Goal: Check status: Check status

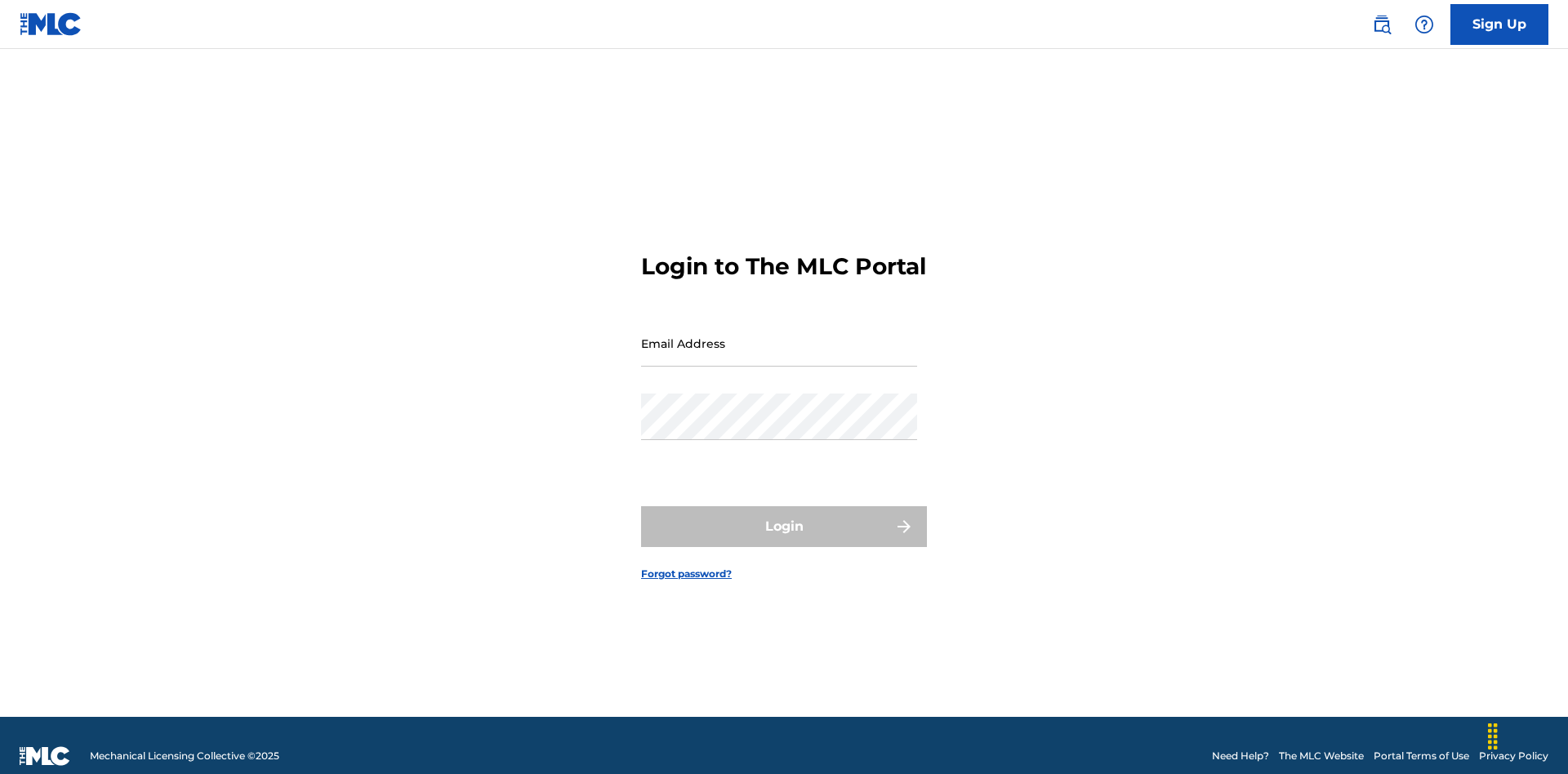
scroll to position [21, 0]
click at [779, 335] on input "Email Address" at bounding box center [779, 343] width 276 height 47
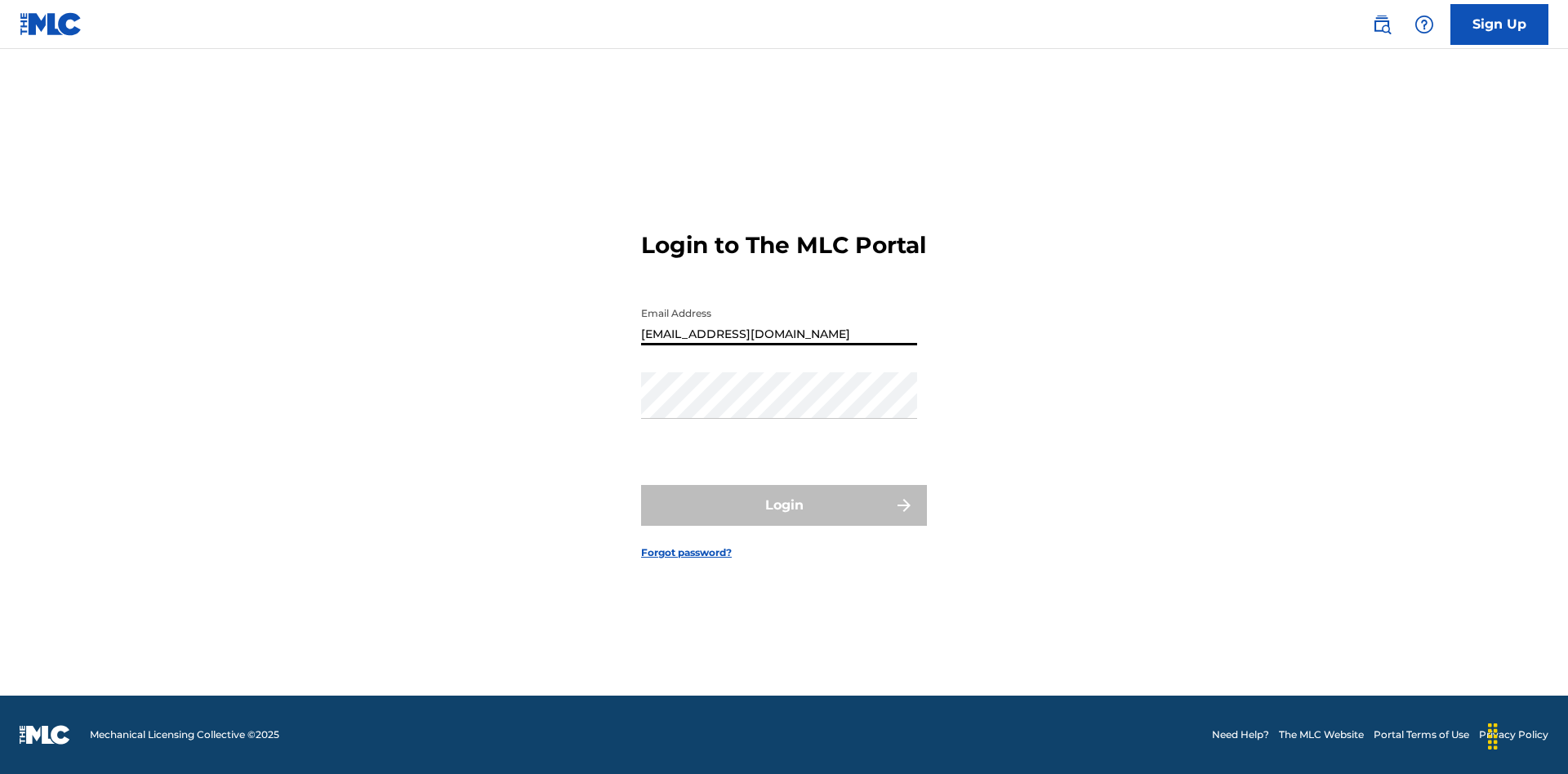
type input "[EMAIL_ADDRESS][DOMAIN_NAME]"
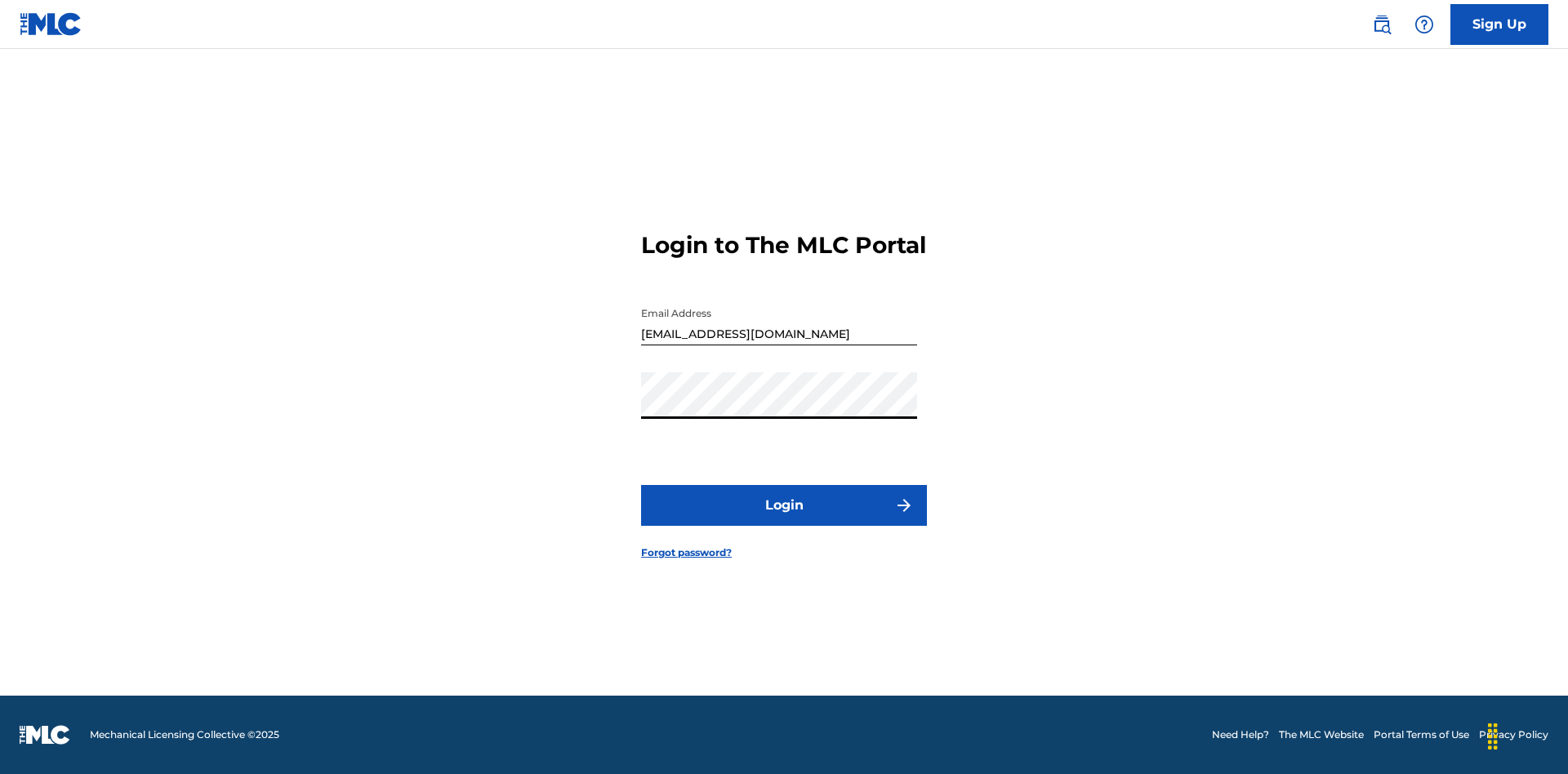
click at [784, 519] on button "Login" at bounding box center [783, 505] width 286 height 41
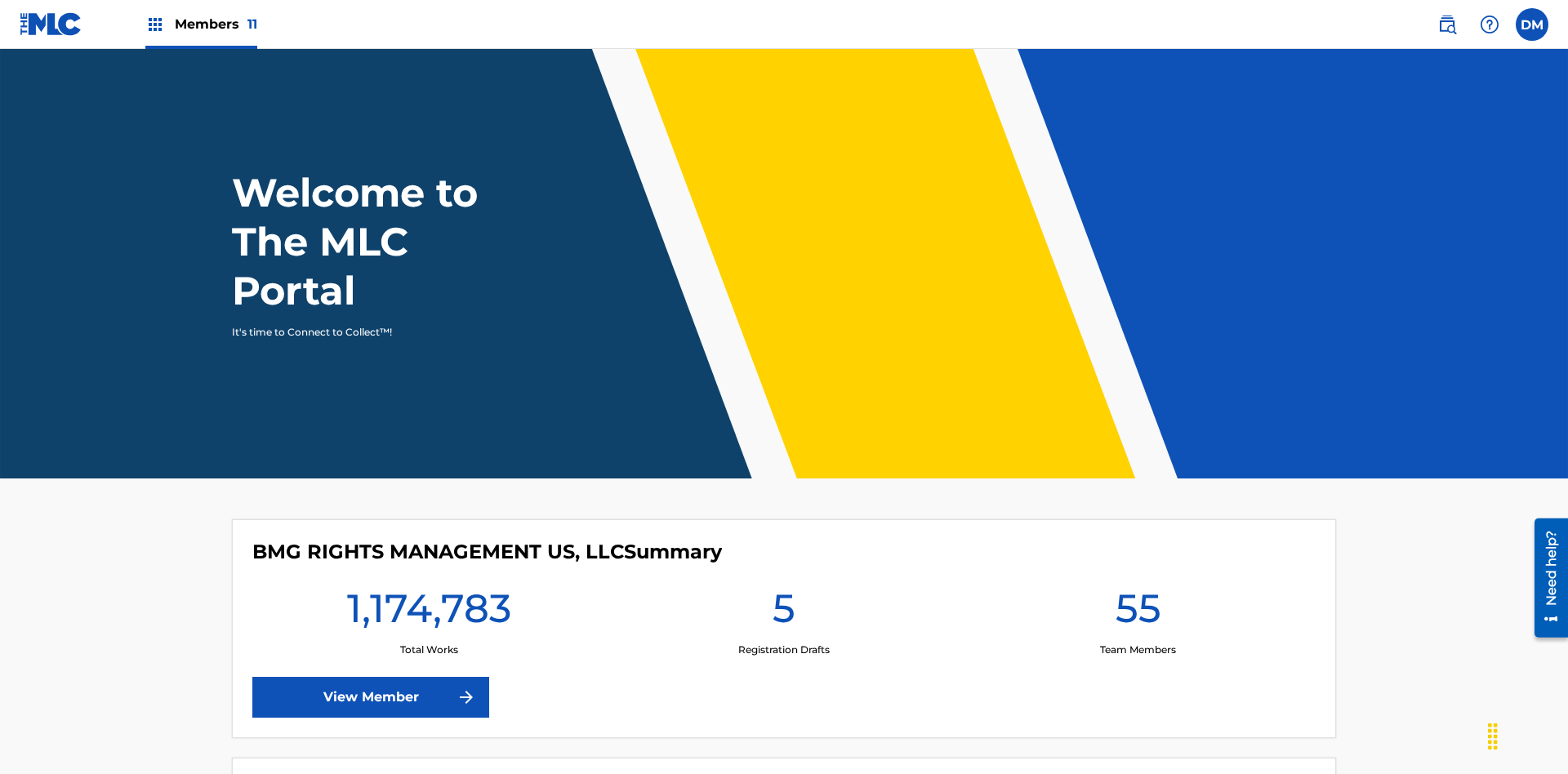
scroll to position [70, 0]
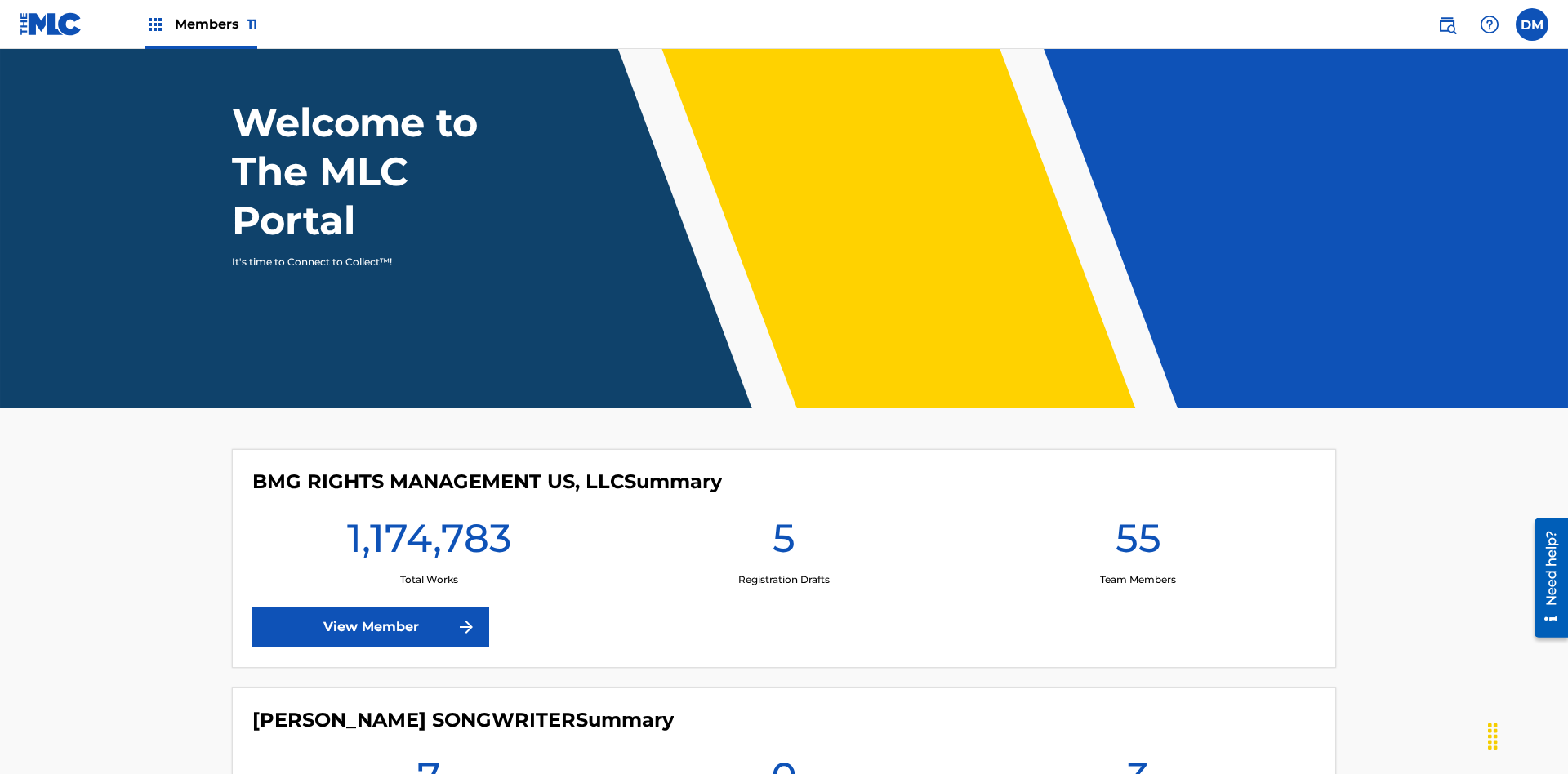
click at [201, 24] on span "Members 11" at bounding box center [215, 24] width 82 height 19
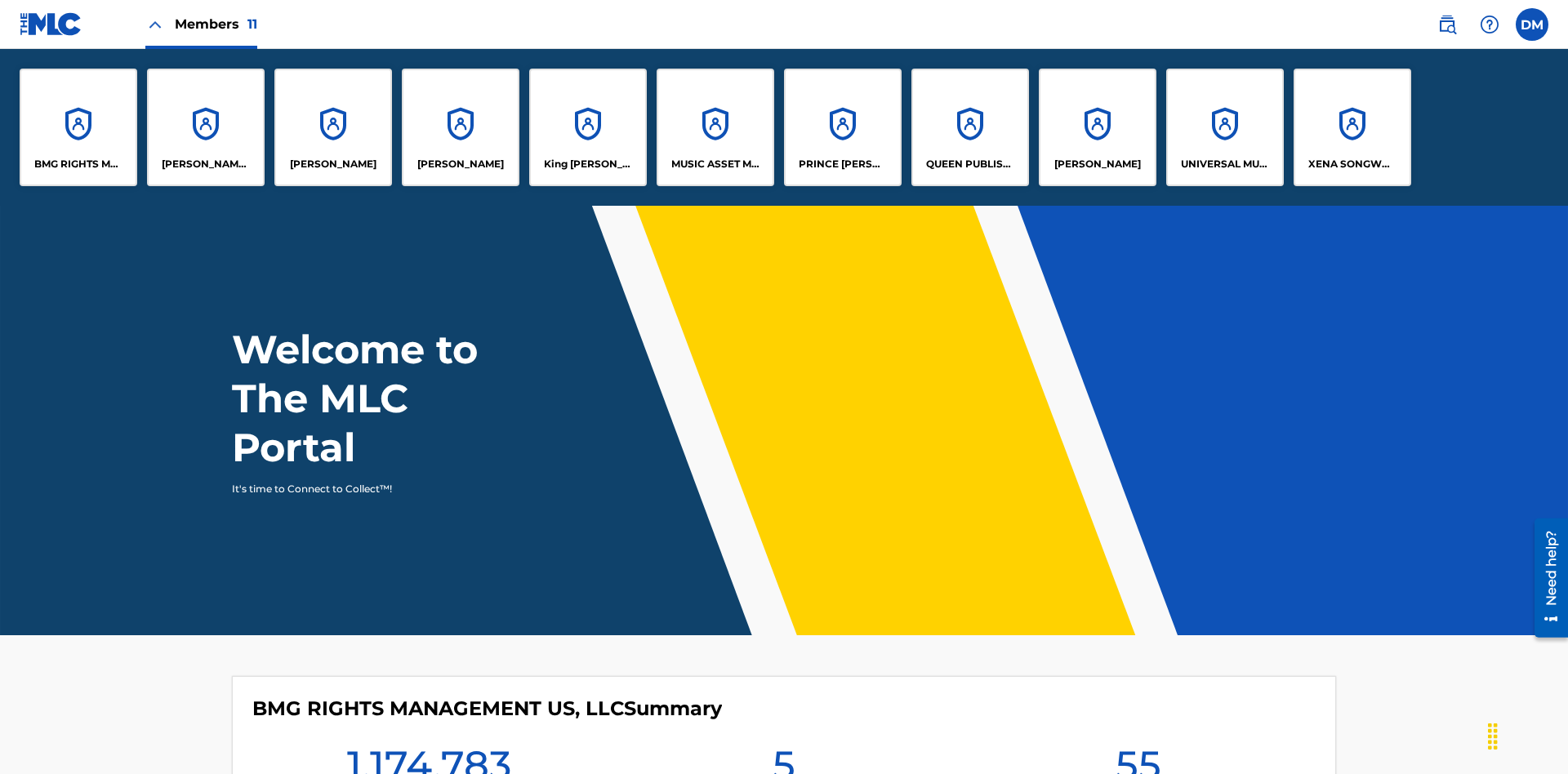
click at [1224, 164] on p "UNIVERSAL MUSIC PUB GROUP" at bounding box center [1225, 164] width 89 height 15
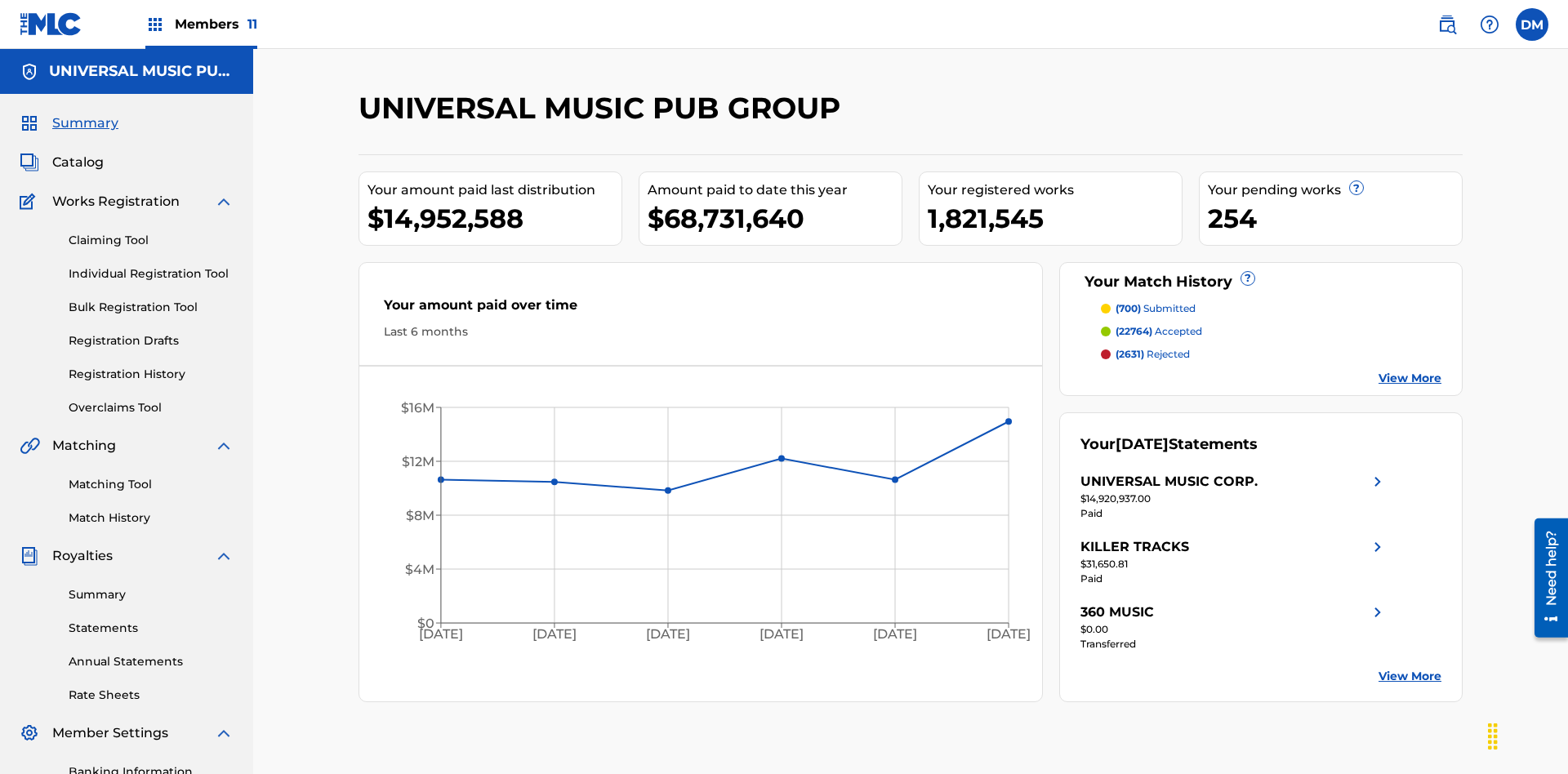
click at [151, 510] on link "Match History" at bounding box center [151, 517] width 165 height 17
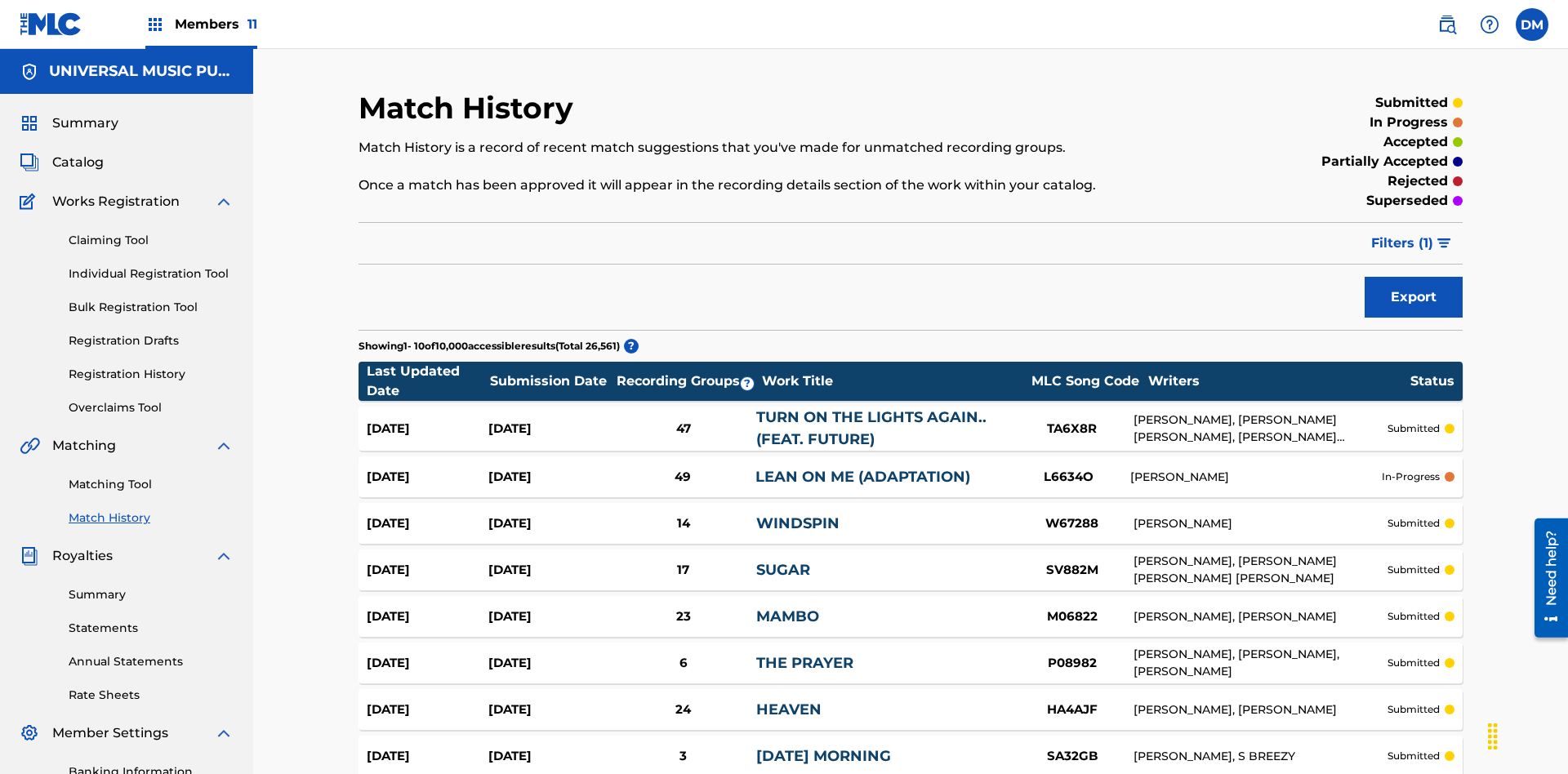
click at [1402, 234] on span "Filters ( 1 )" at bounding box center [1402, 243] width 62 height 19
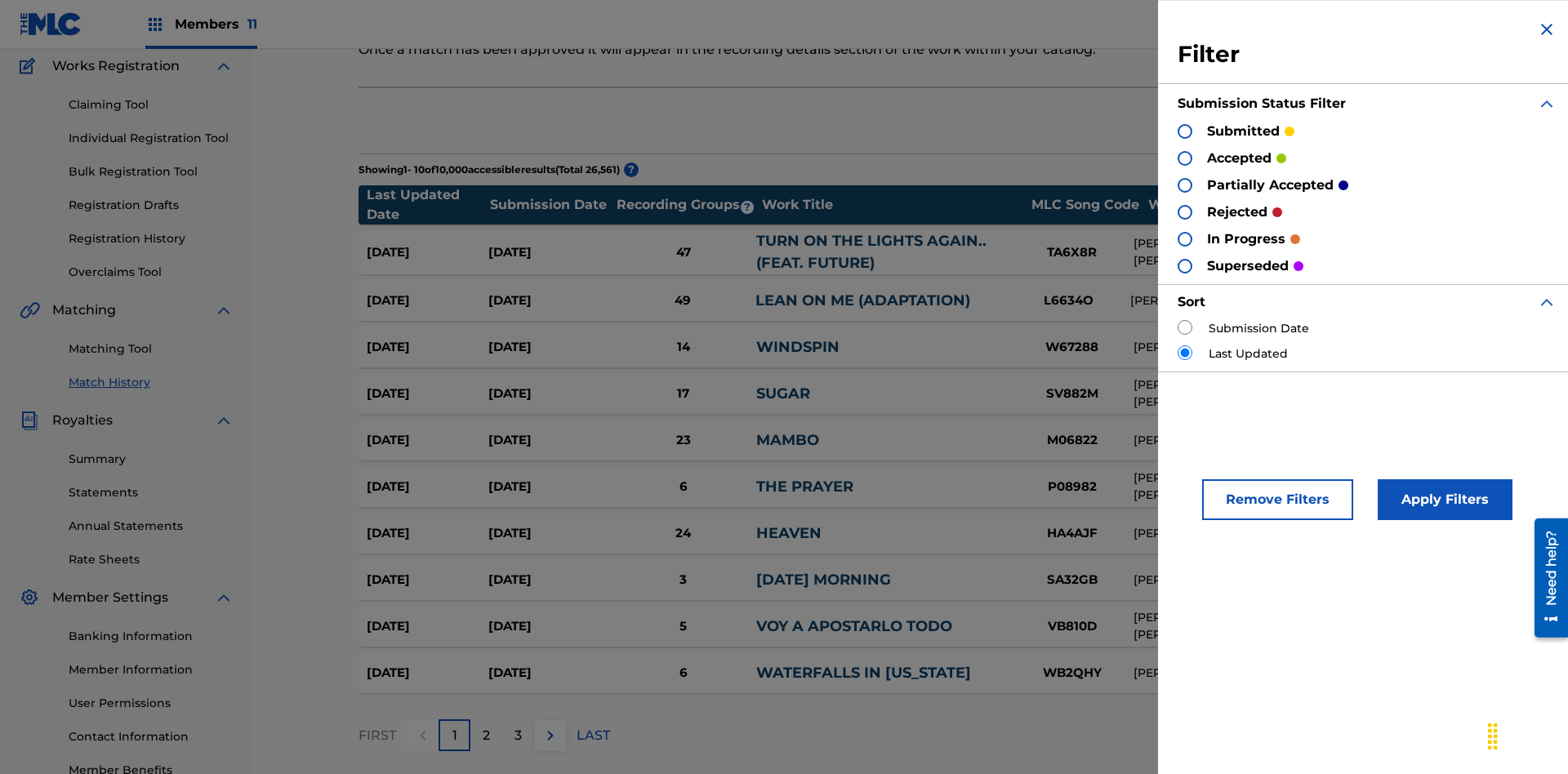
click at [1185, 131] on div at bounding box center [1185, 131] width 15 height 15
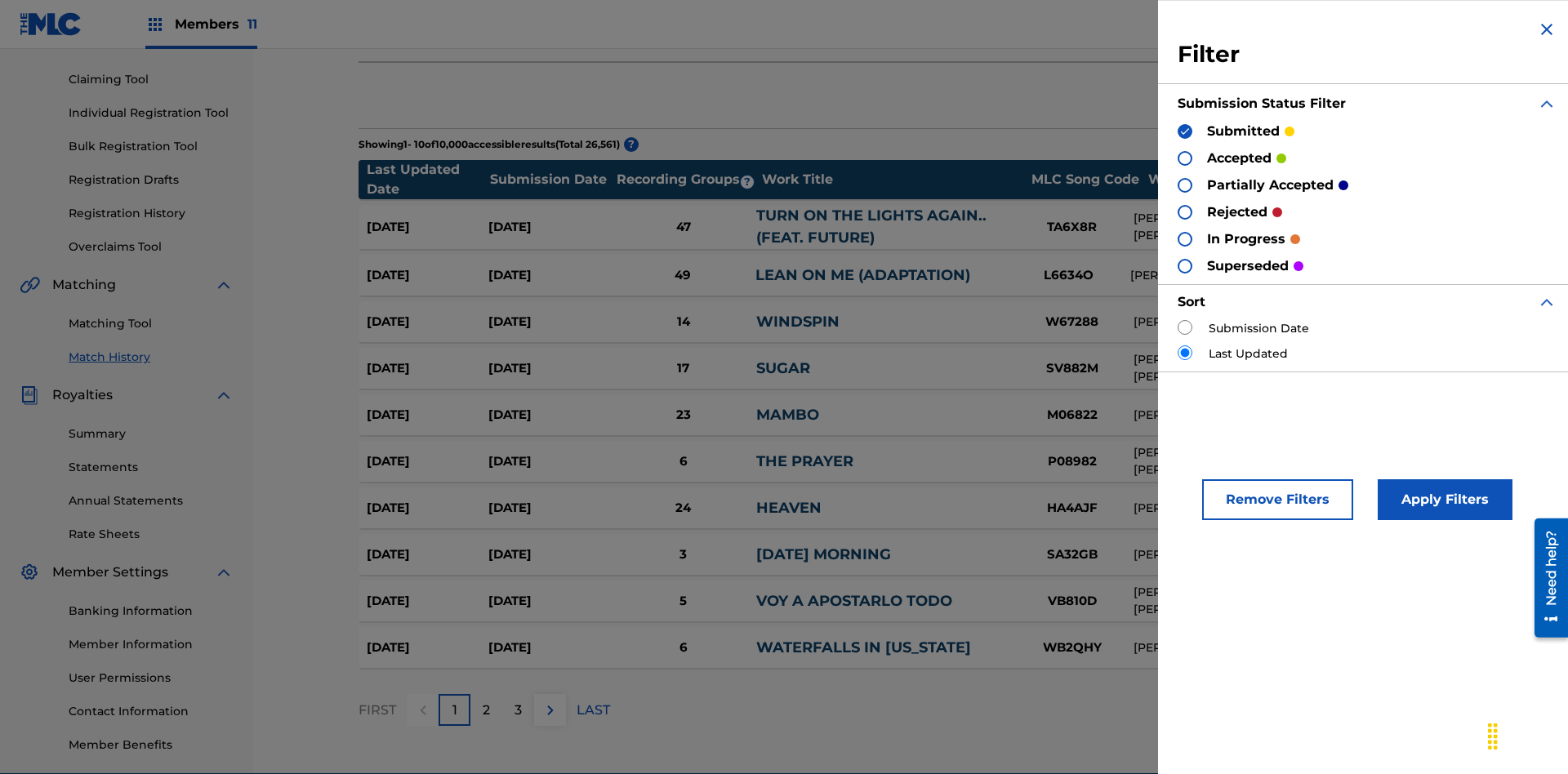
click at [1442, 500] on button "Apply Filters" at bounding box center [1445, 500] width 135 height 41
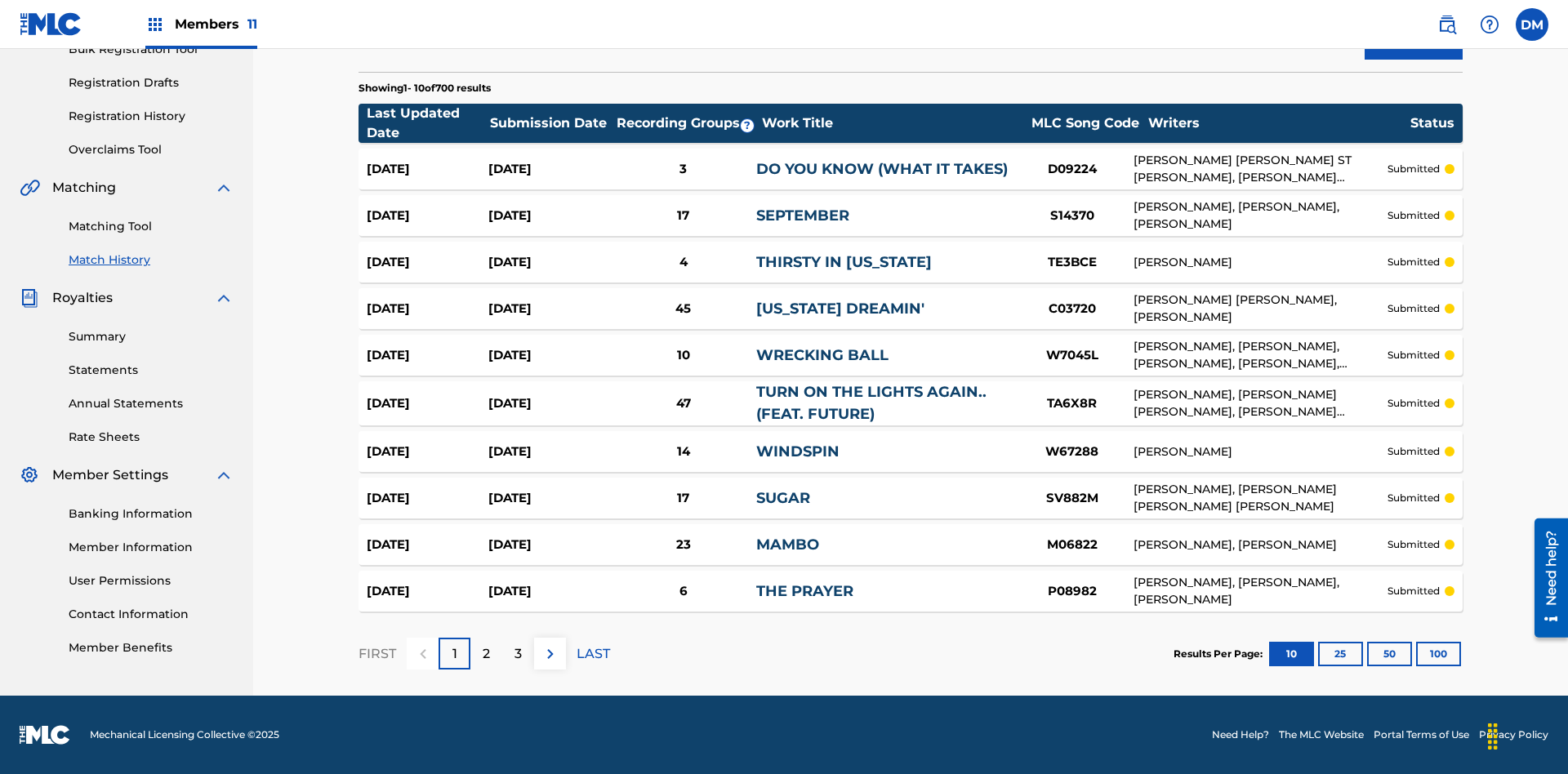
click at [1416, 653] on button "100" at bounding box center [1438, 654] width 45 height 25
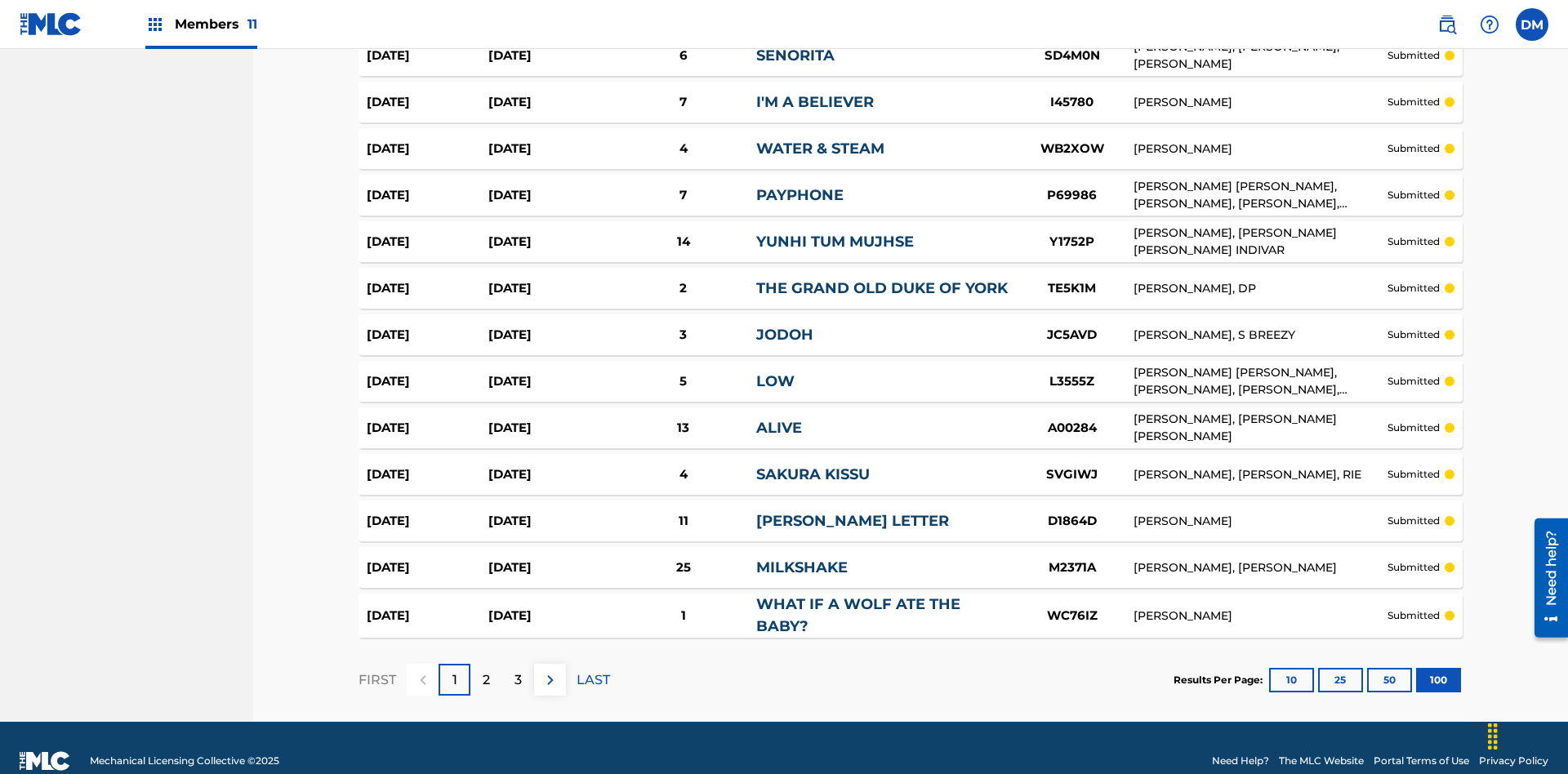
scroll to position [4472, 0]
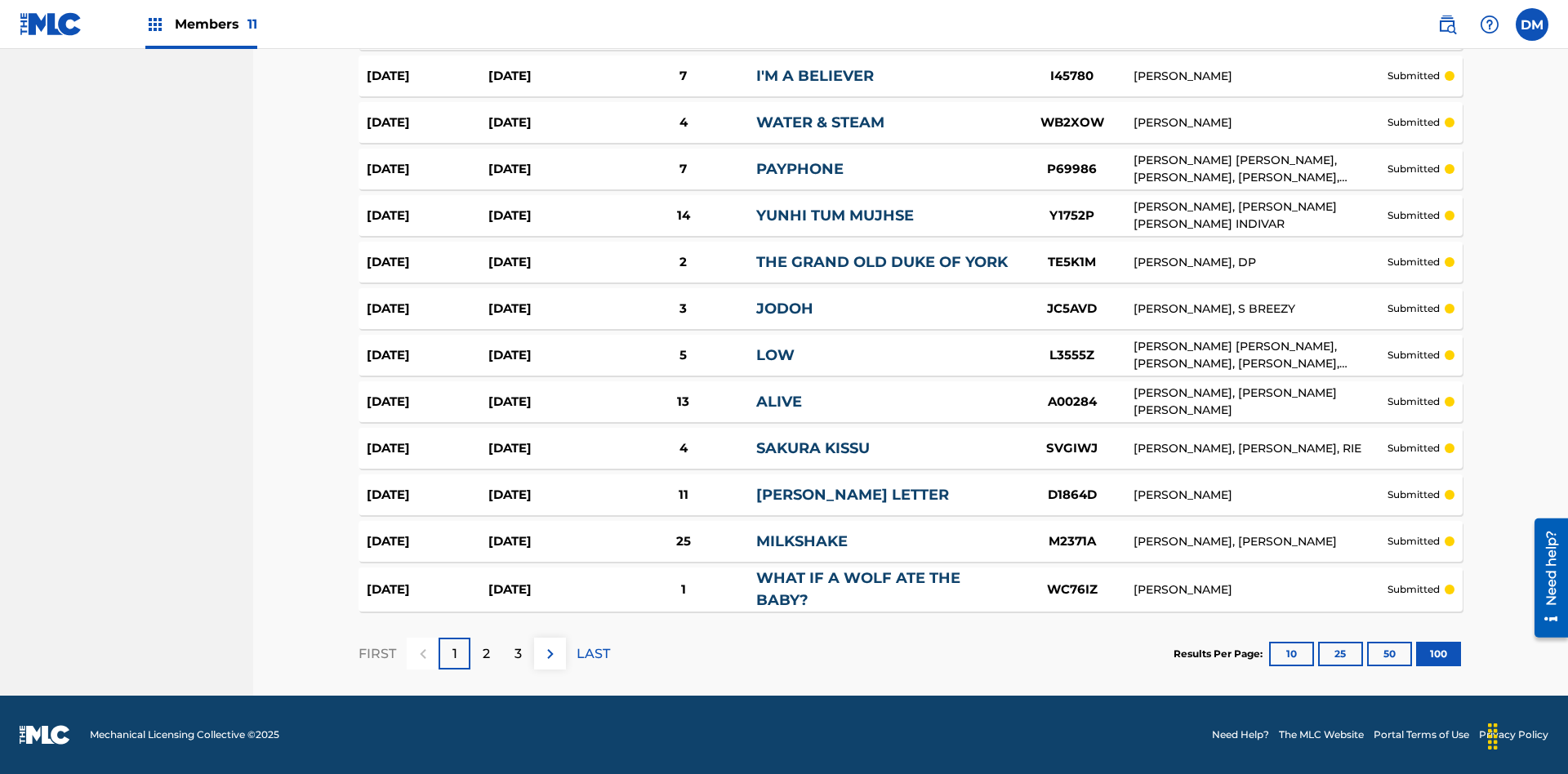
click at [593, 653] on p "LAST" at bounding box center [593, 654] width 34 height 19
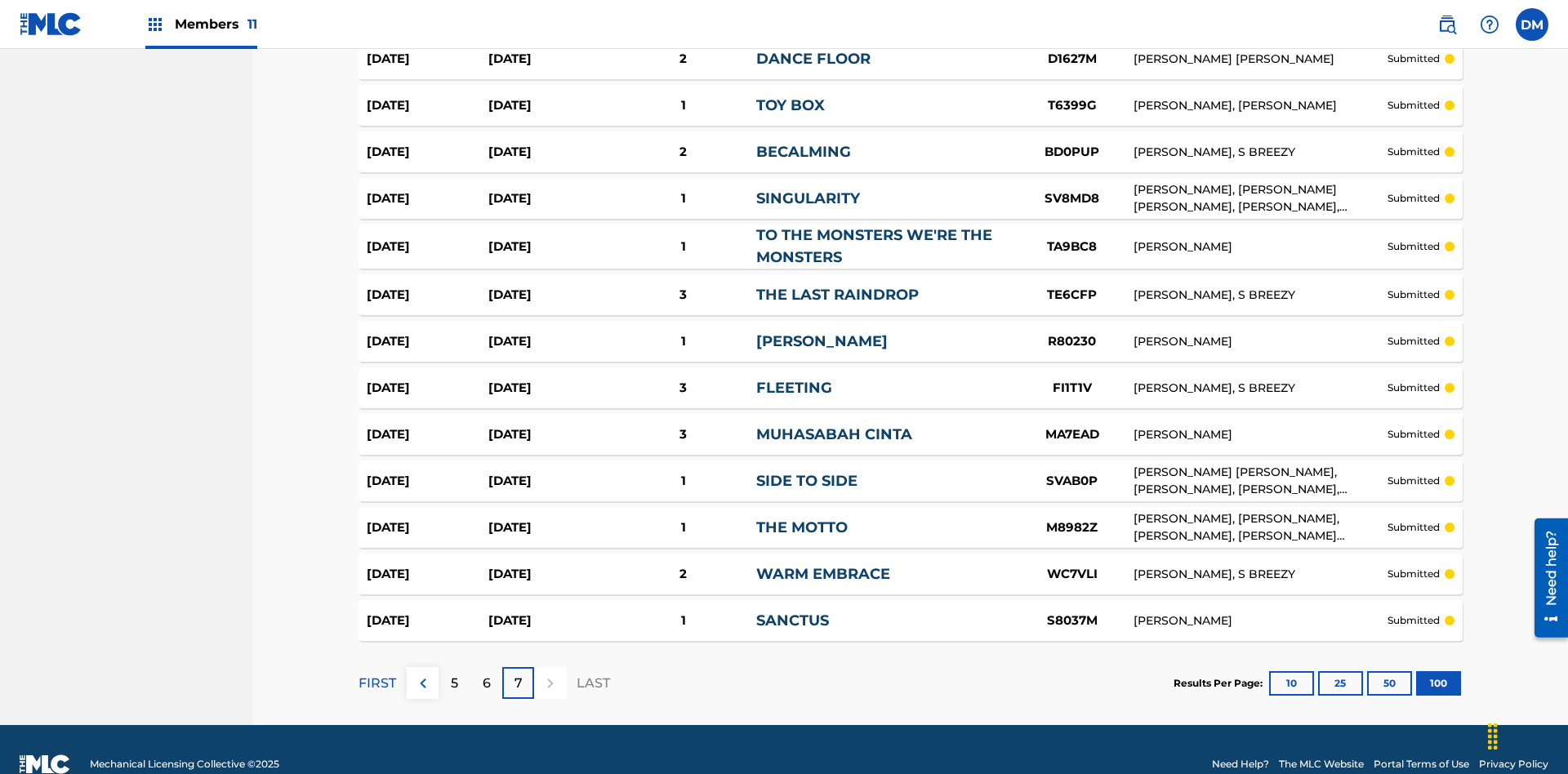
scroll to position [4478, 0]
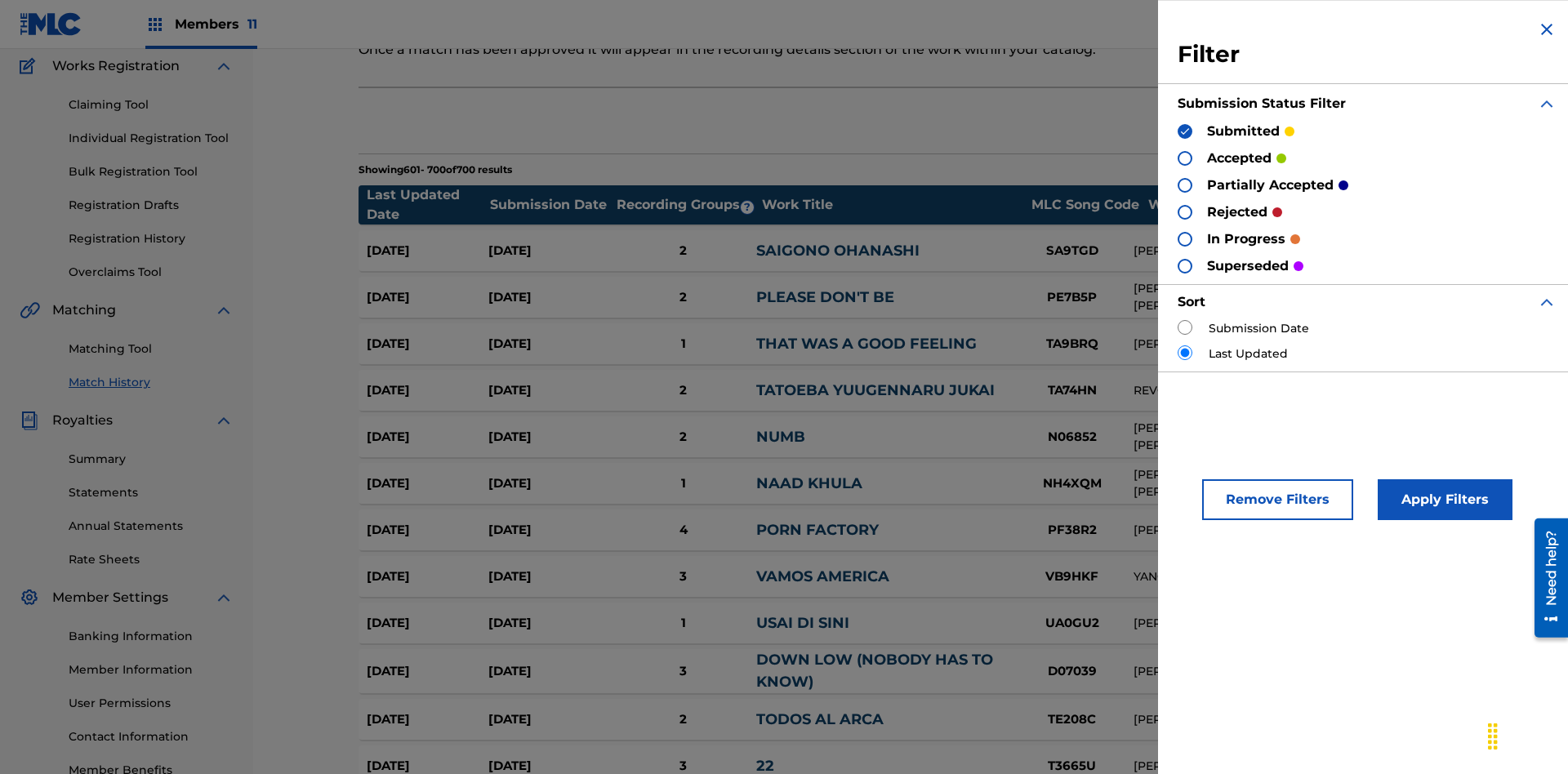
click at [1185, 131] on img at bounding box center [1184, 131] width 12 height 11
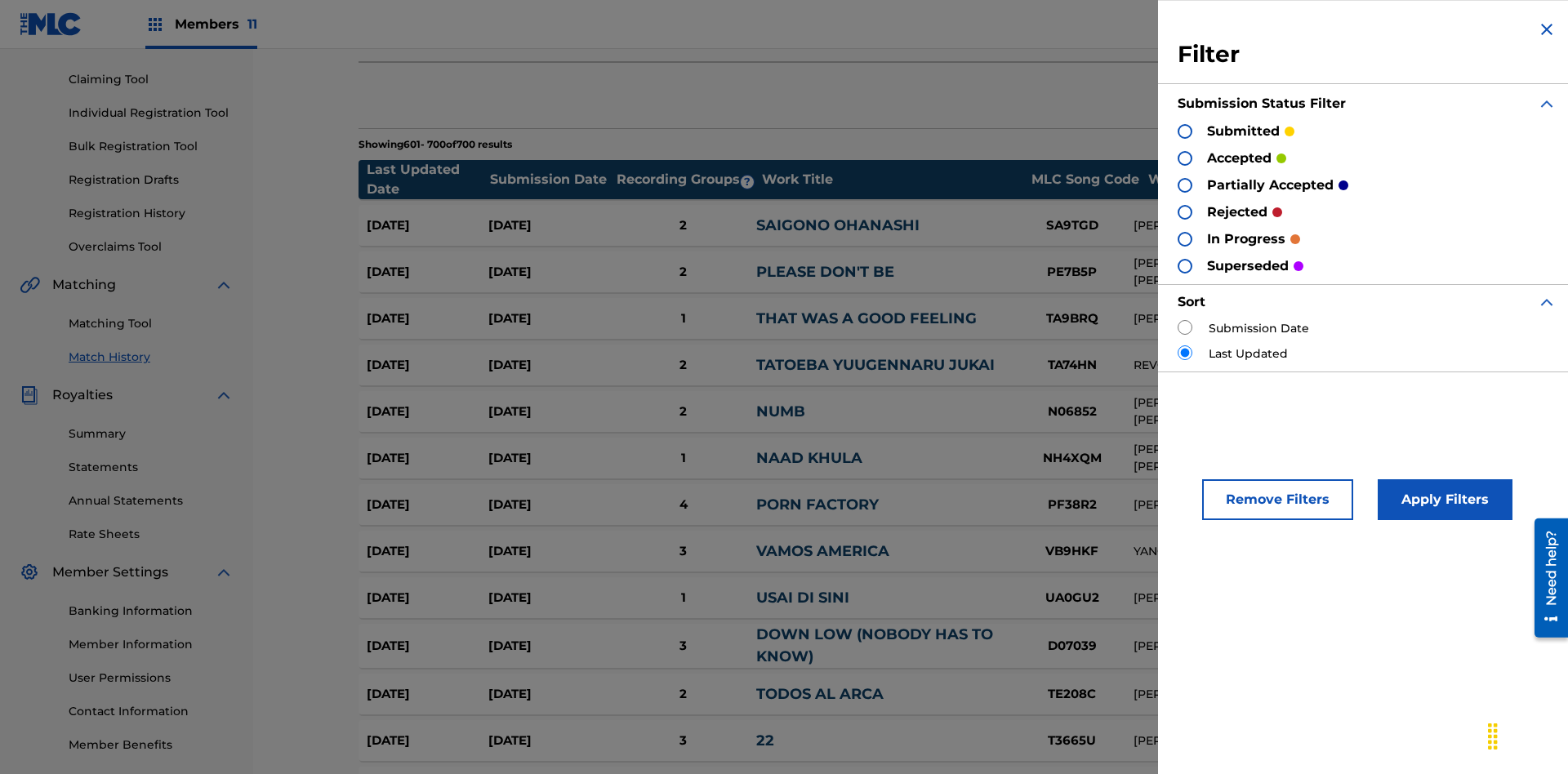
click at [1185, 157] on div at bounding box center [1185, 158] width 15 height 15
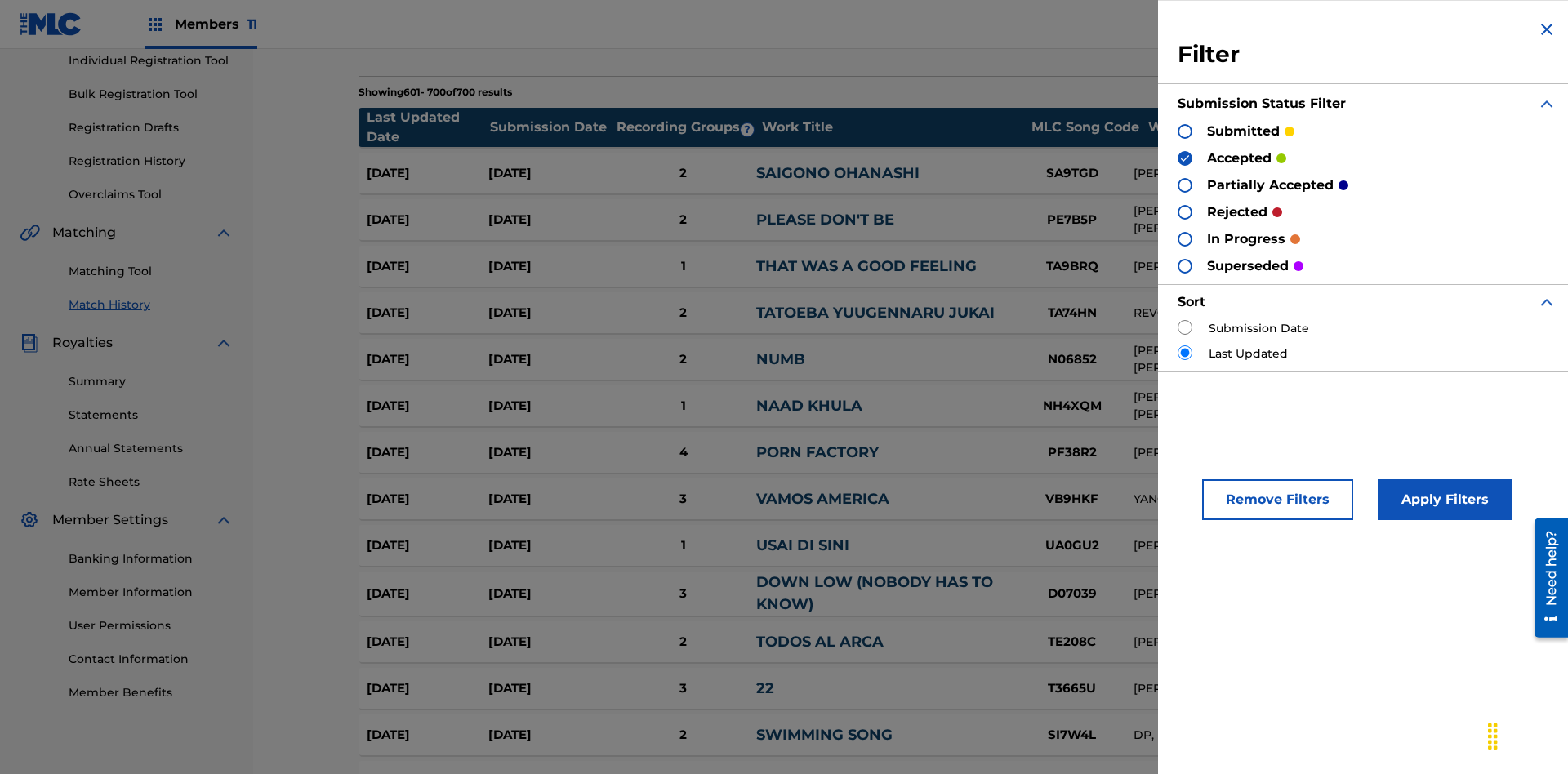
click at [1442, 500] on button "Apply Filters" at bounding box center [1445, 500] width 135 height 41
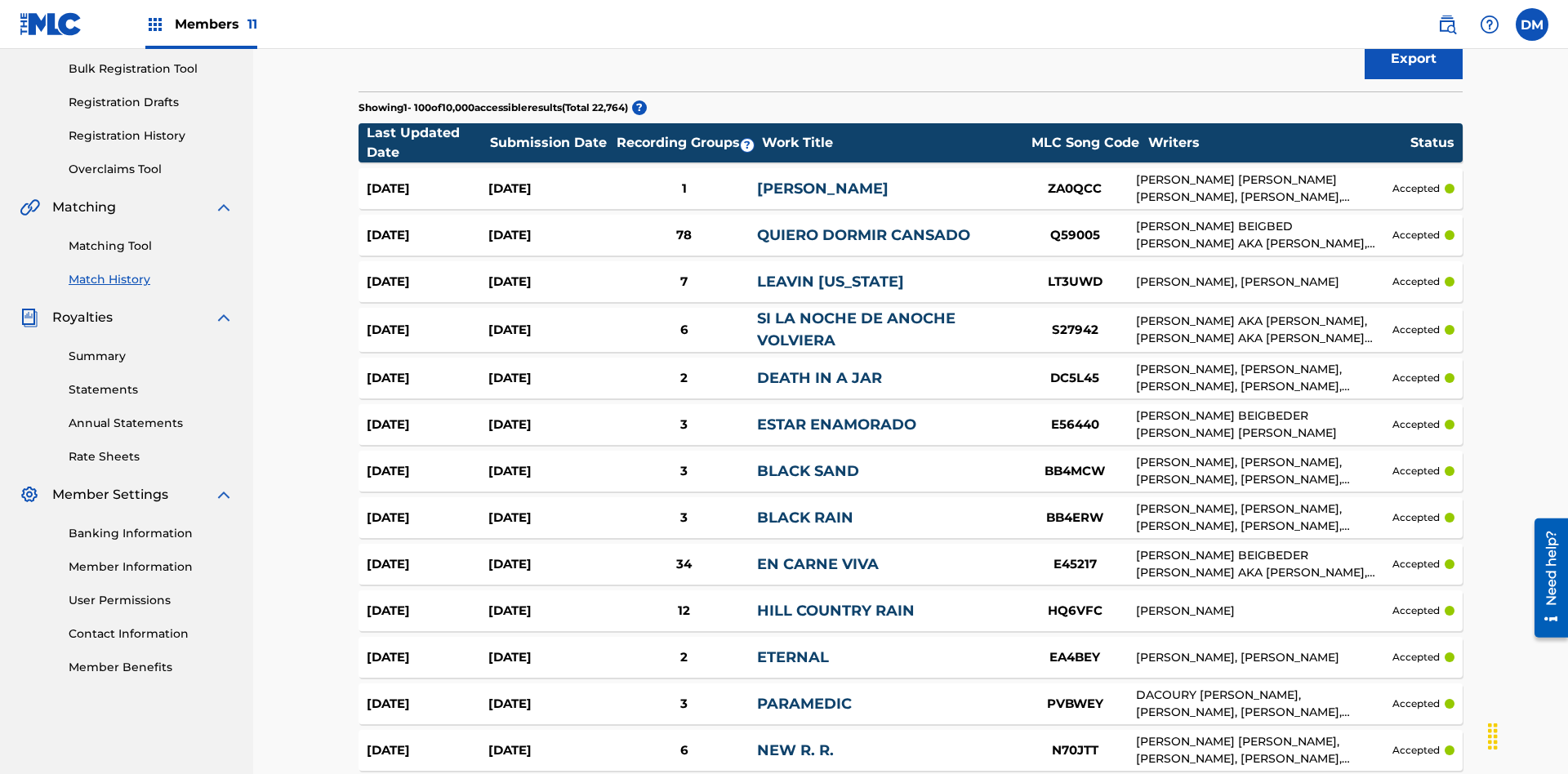
scroll to position [4465, 0]
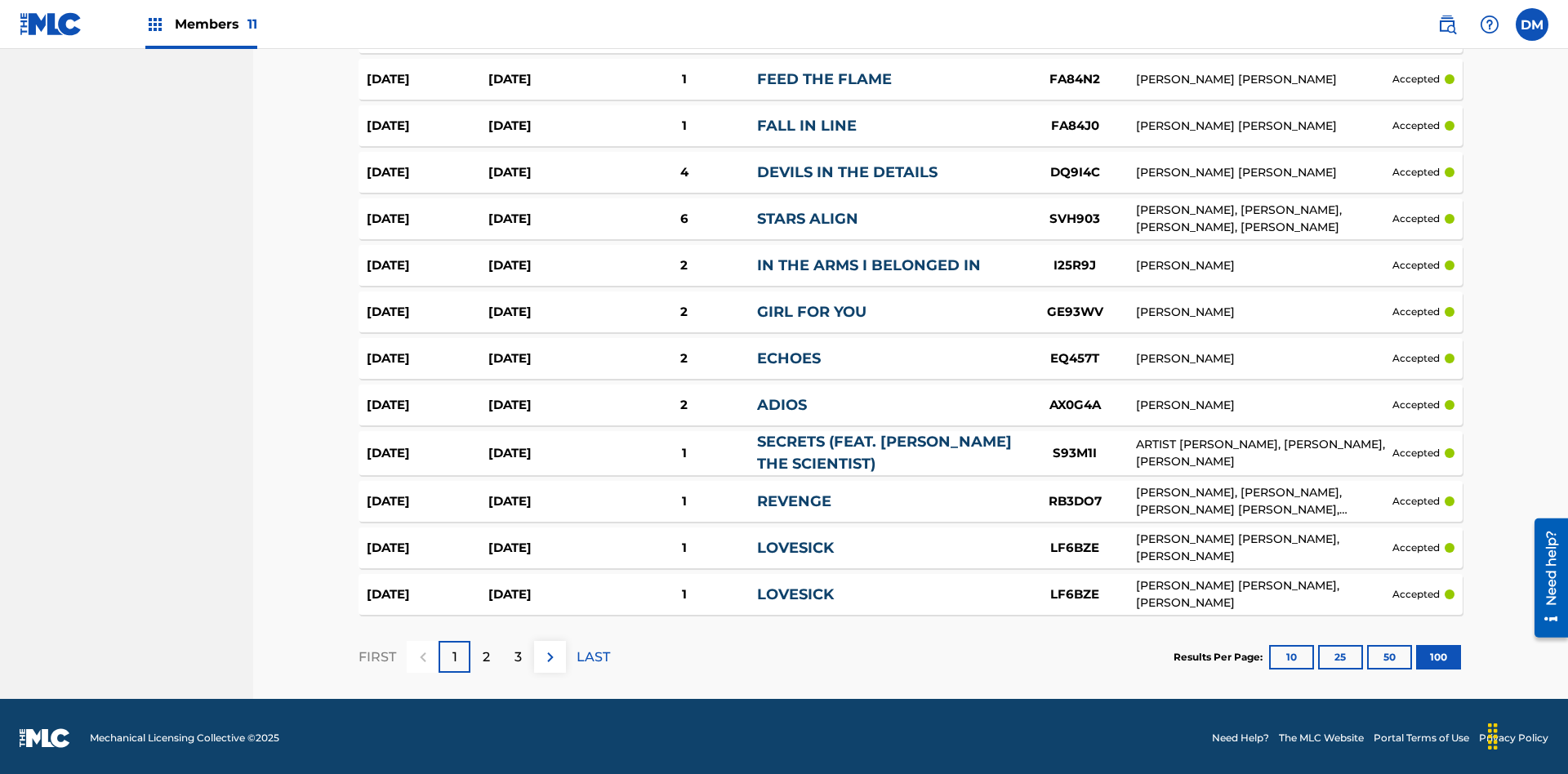
click at [1416, 653] on button "100" at bounding box center [1438, 657] width 45 height 25
click at [593, 653] on p "LAST" at bounding box center [593, 657] width 34 height 19
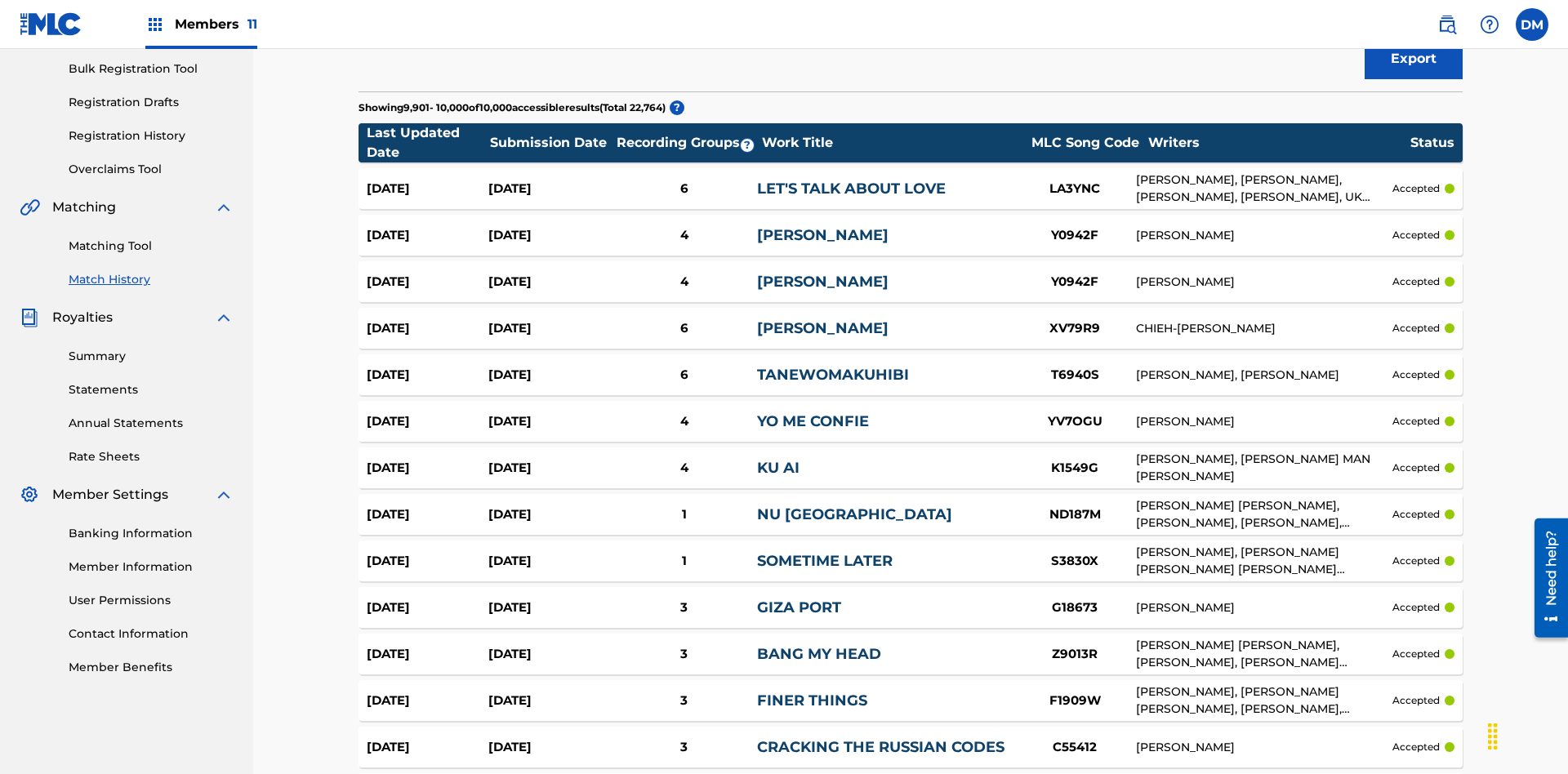
scroll to position [2562, 0]
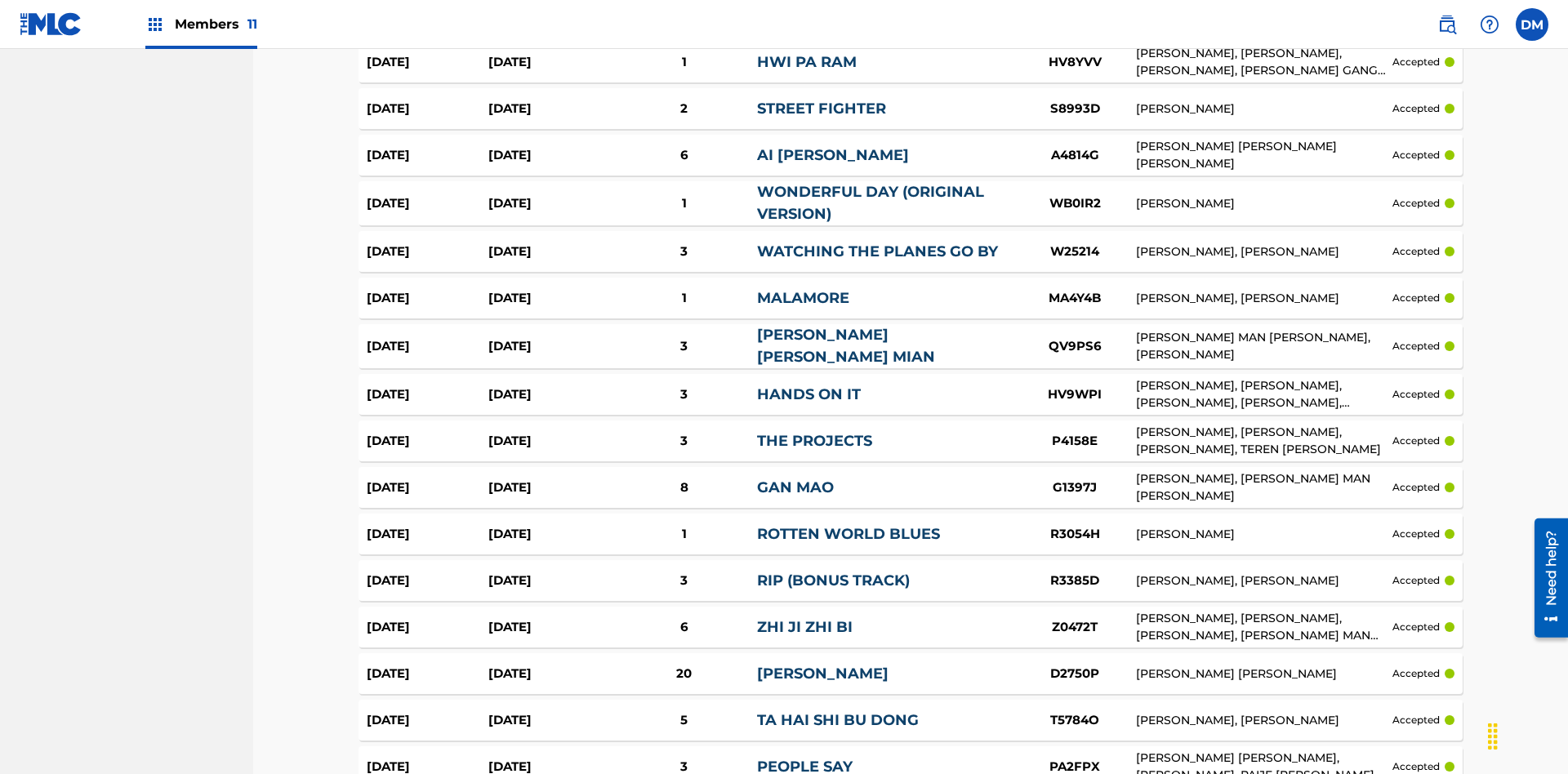
click at [0, 0] on img at bounding box center [0, 0] width 0 height 0
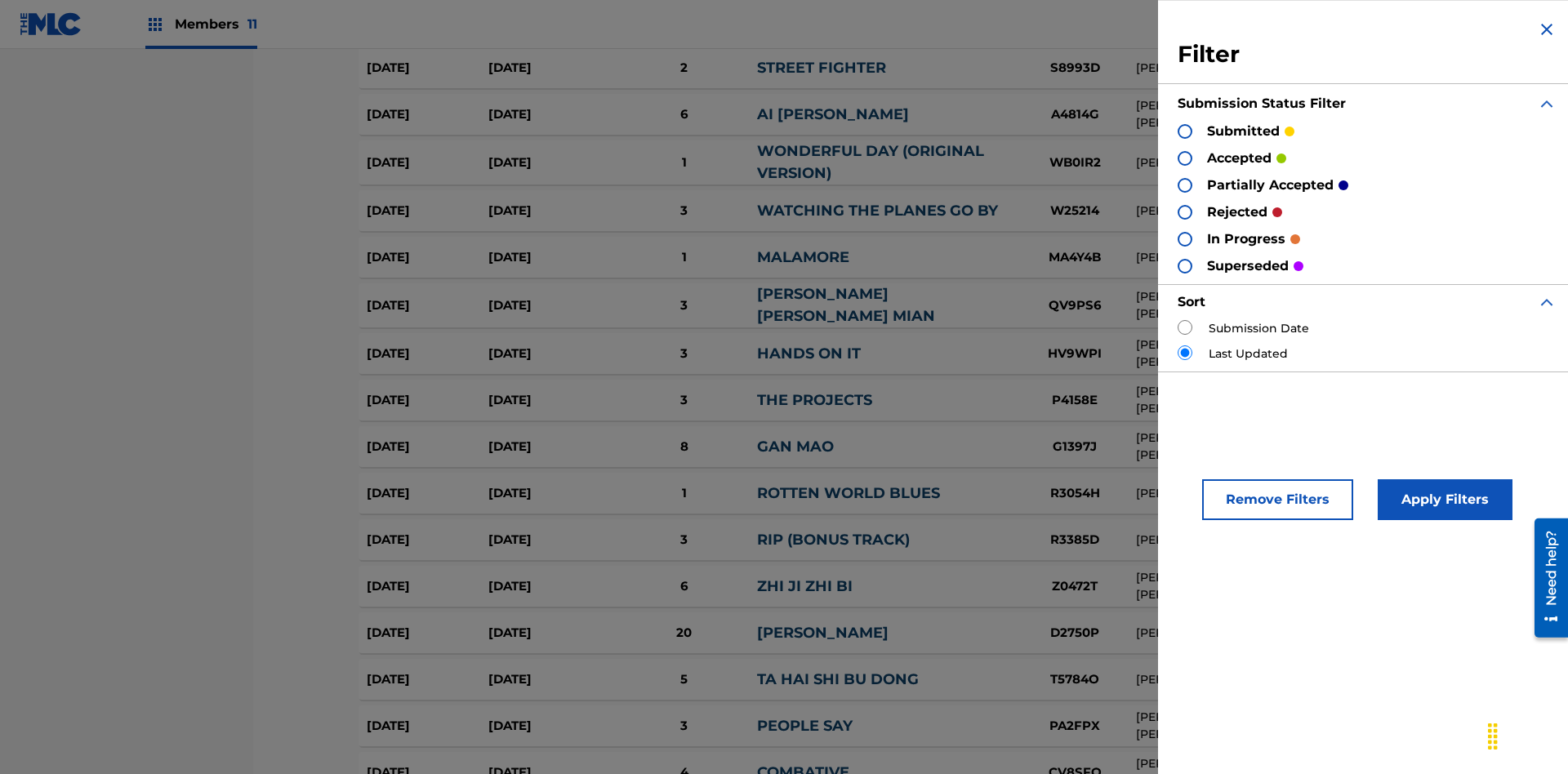
click at [1185, 185] on div at bounding box center [1185, 185] width 15 height 15
click at [1442, 500] on button "Apply Filters" at bounding box center [1445, 500] width 135 height 41
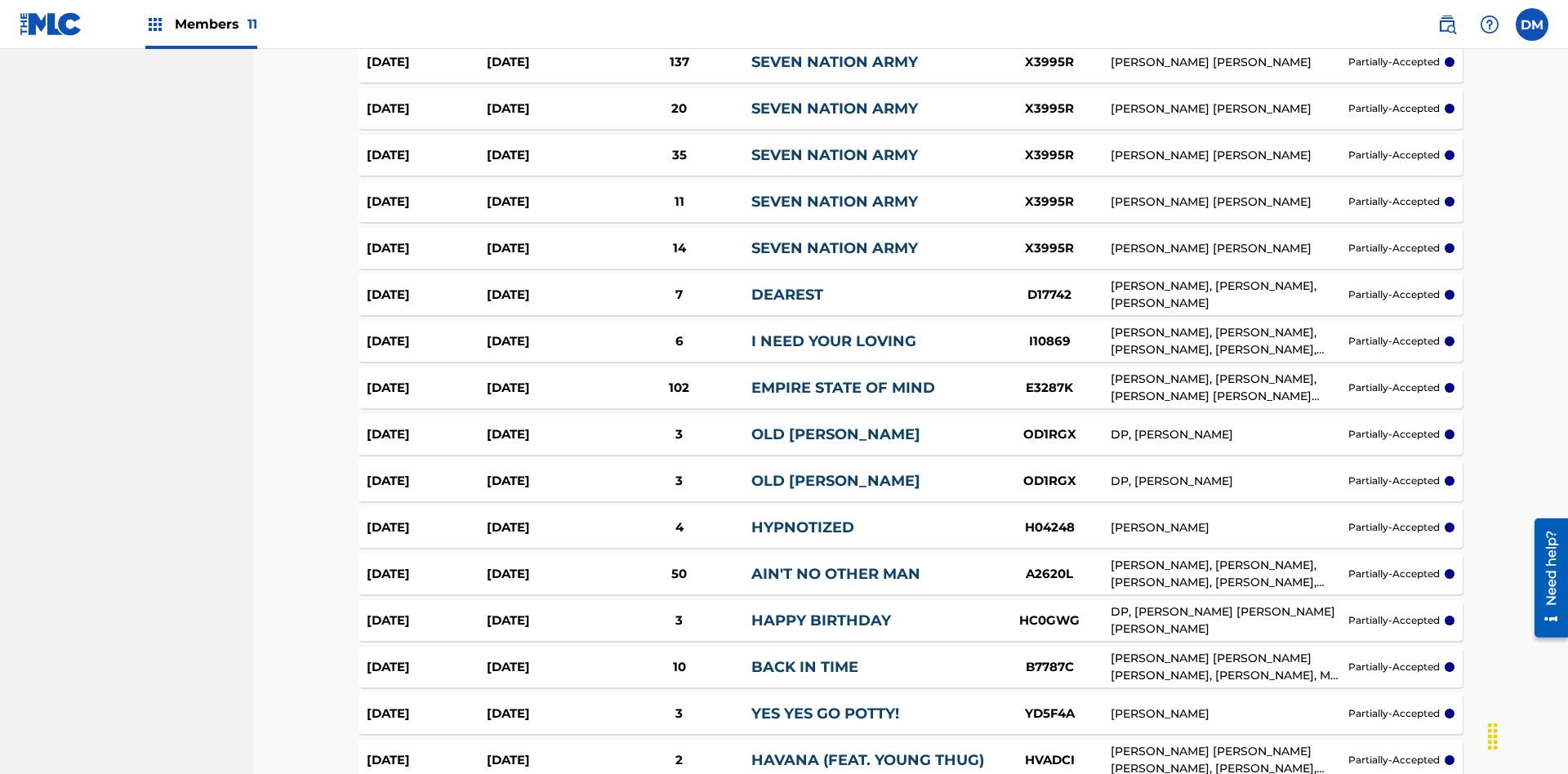
scroll to position [3629, 0]
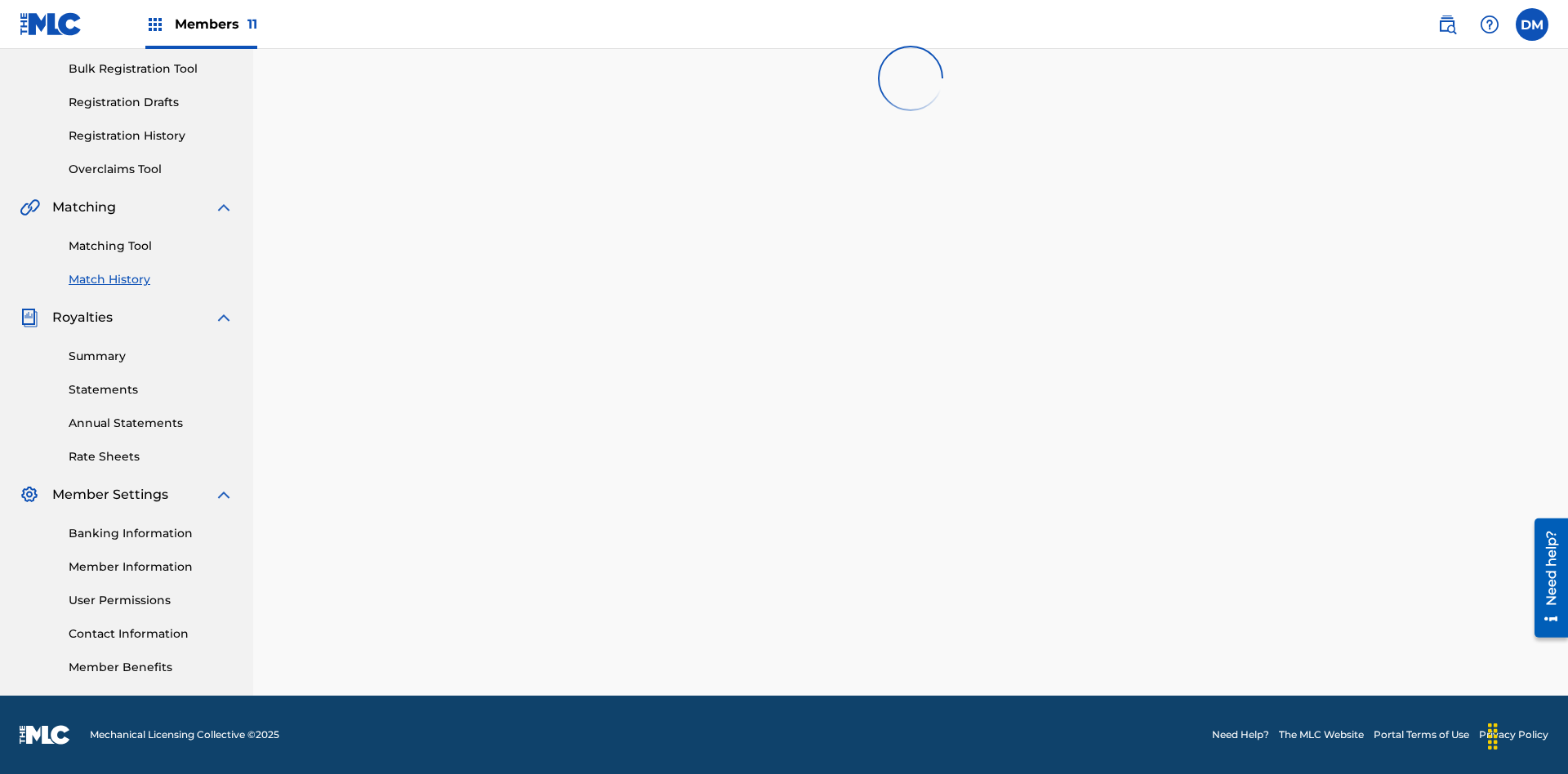
scroll to position [238, 0]
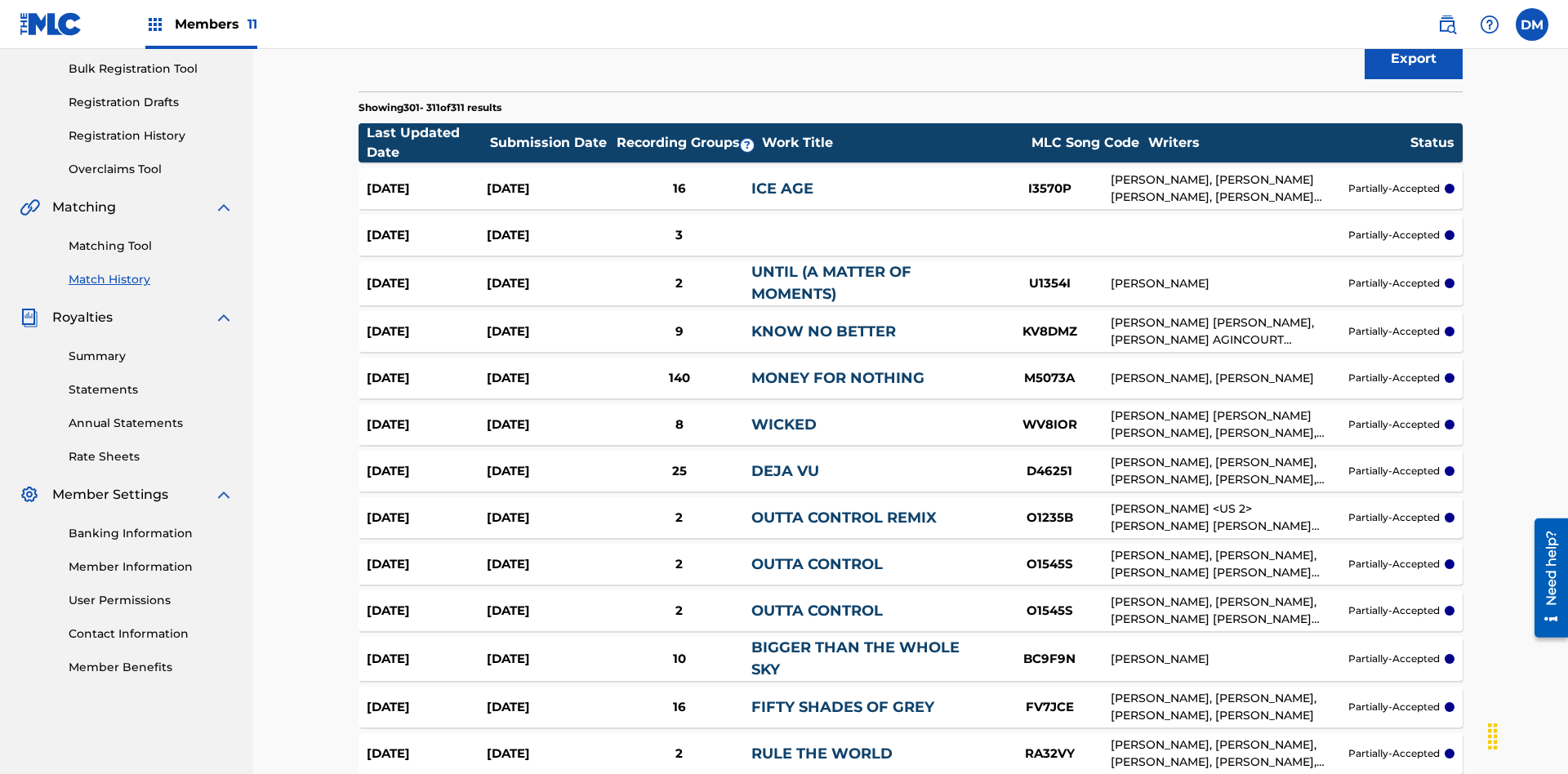
click at [1401, 15] on span "Filters ( 2 )" at bounding box center [1401, 4] width 65 height 19
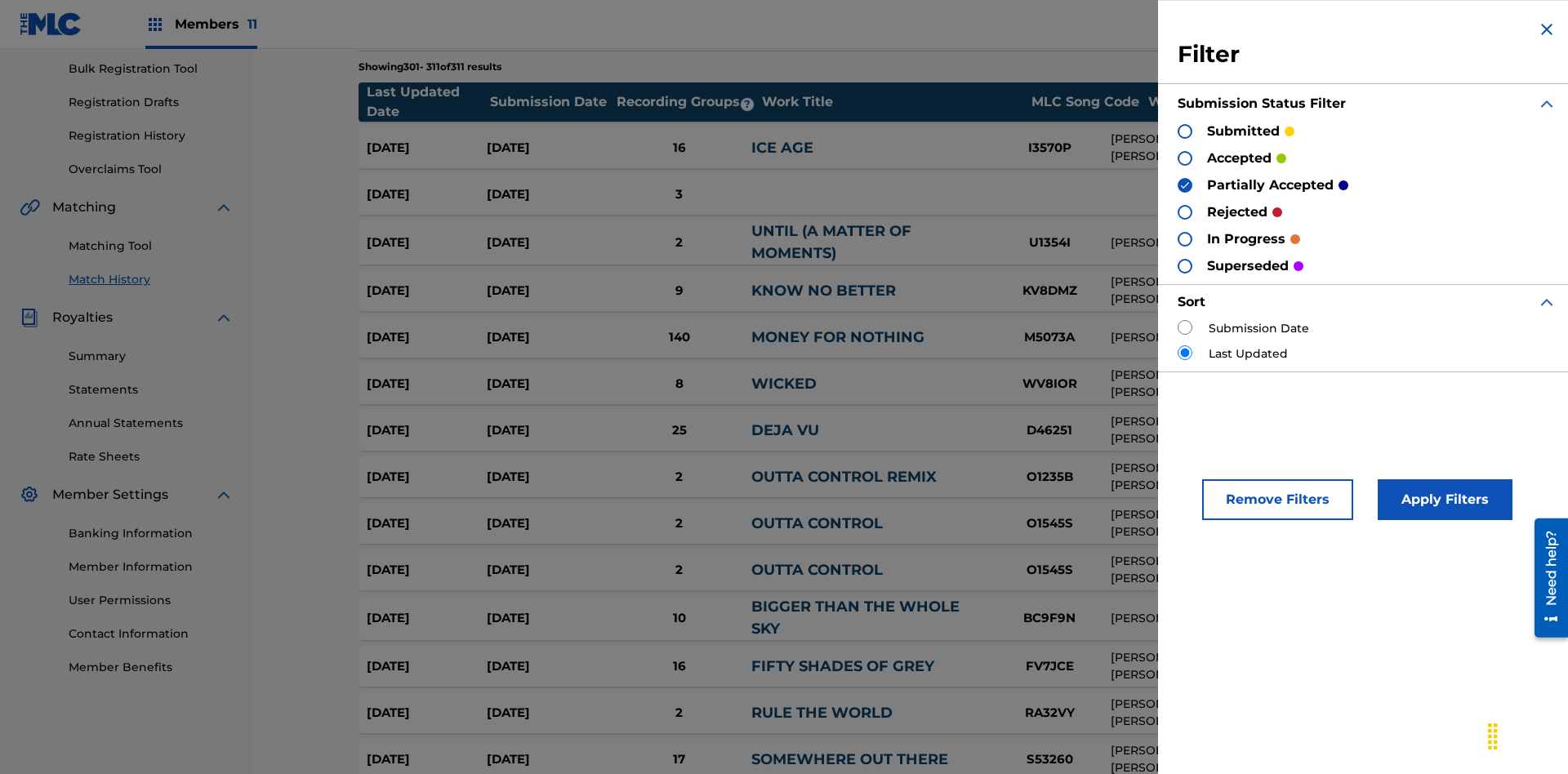
click at [1185, 185] on img at bounding box center [1184, 185] width 12 height 11
click at [1185, 211] on div at bounding box center [1185, 212] width 15 height 15
click at [1442, 500] on button "Apply Filters" at bounding box center [1445, 500] width 135 height 41
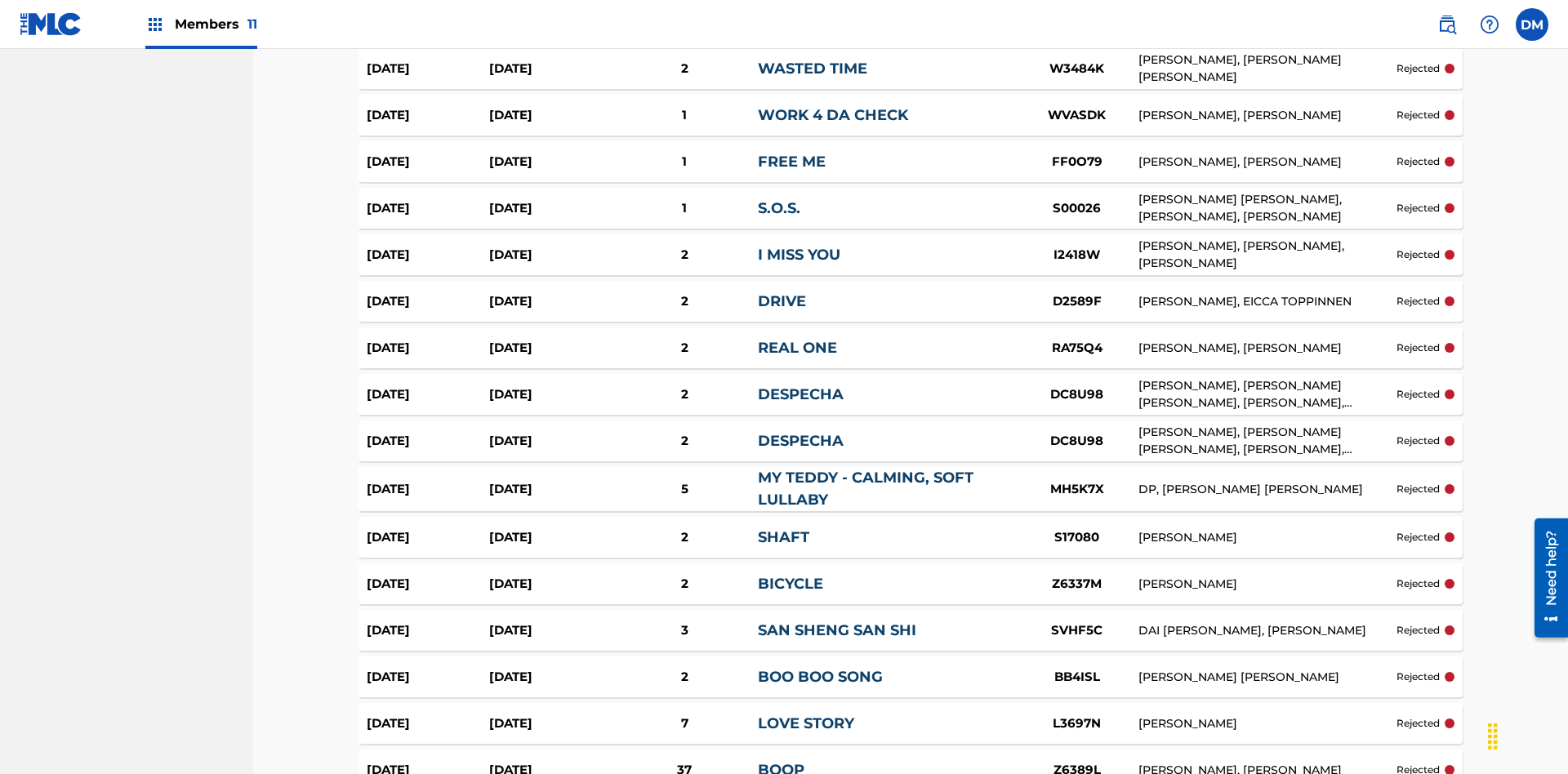
scroll to position [2996, 0]
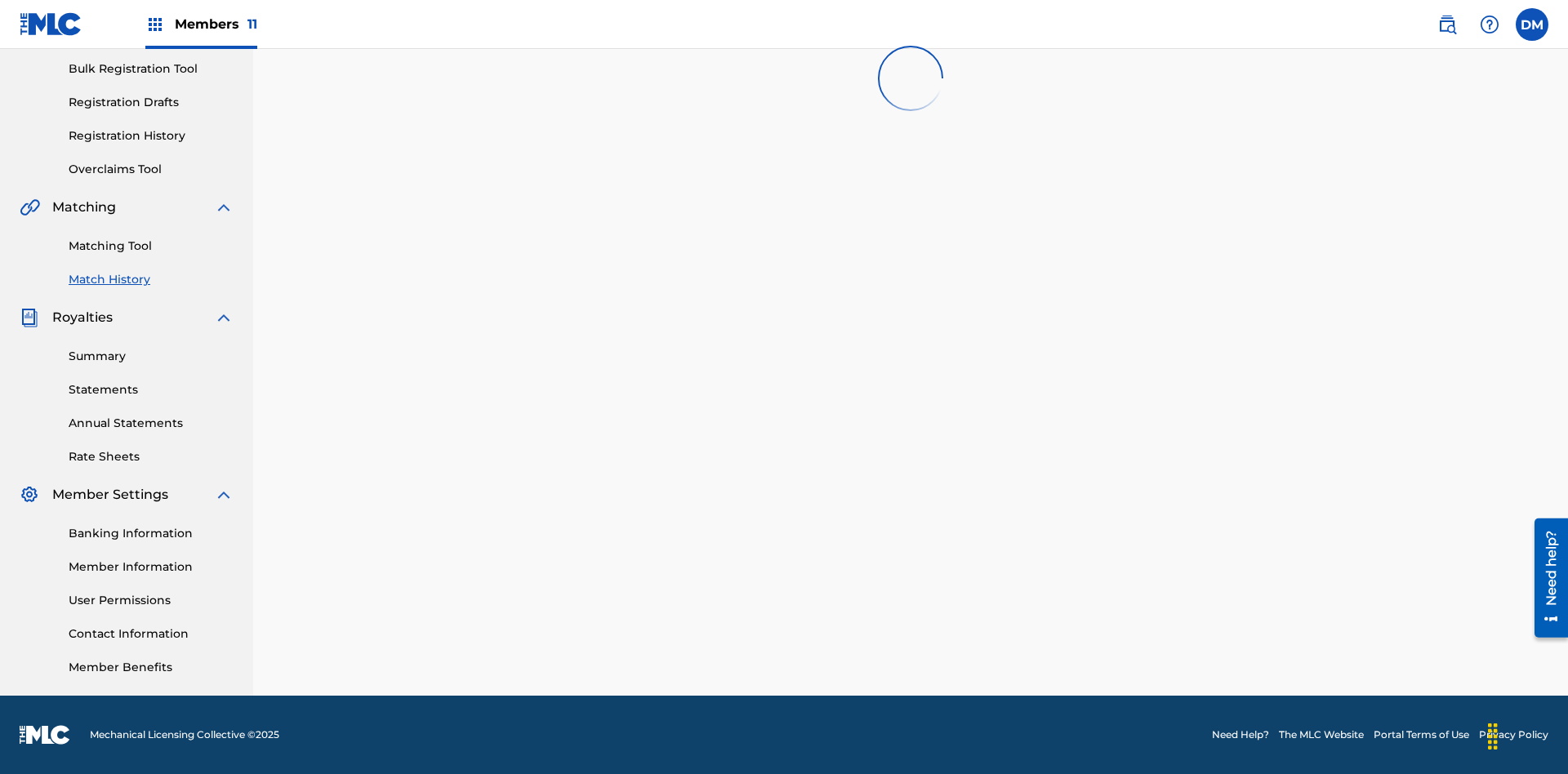
scroll to position [238, 0]
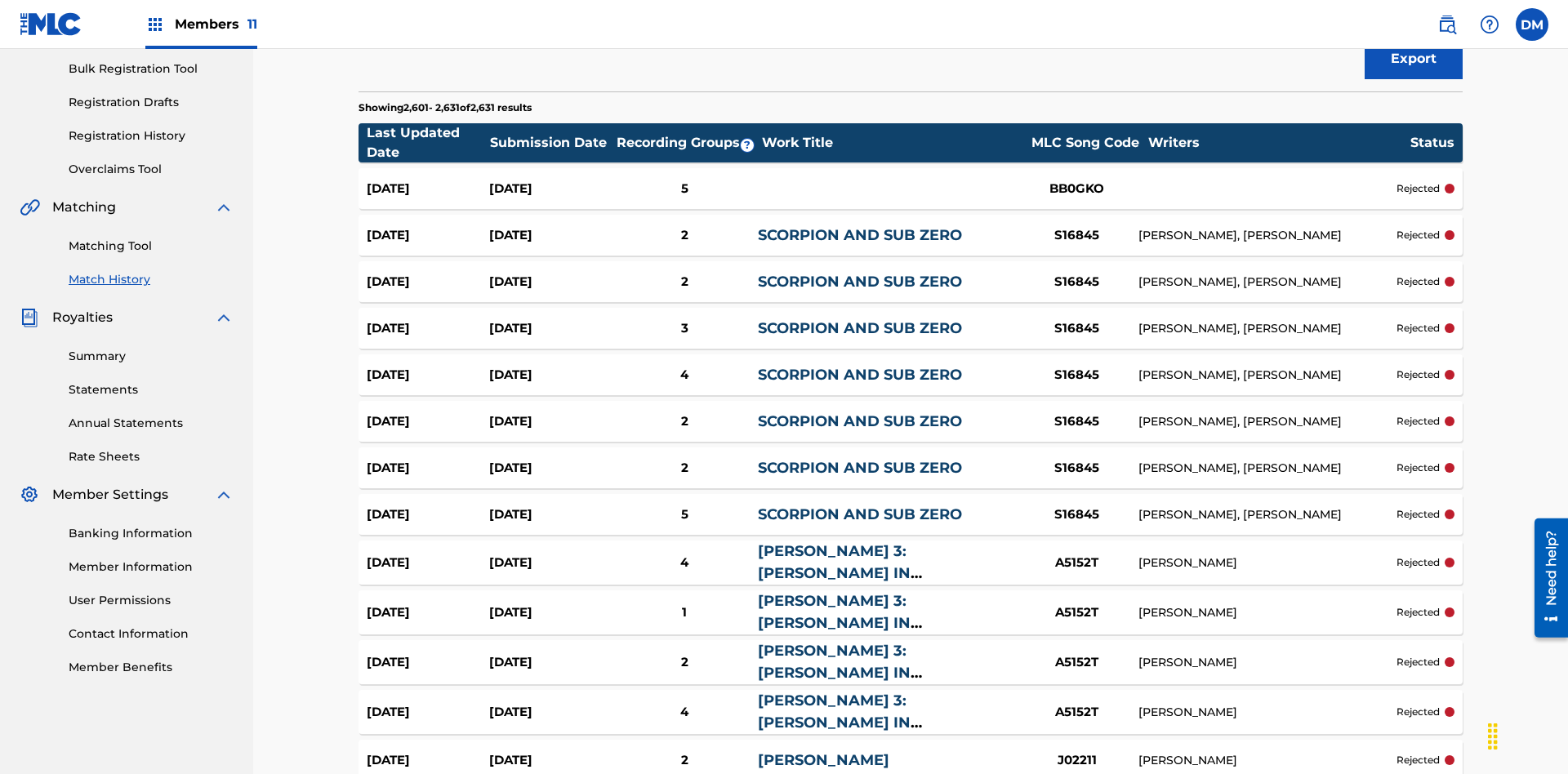
click at [1401, 15] on span "Filters ( 2 )" at bounding box center [1401, 4] width 65 height 19
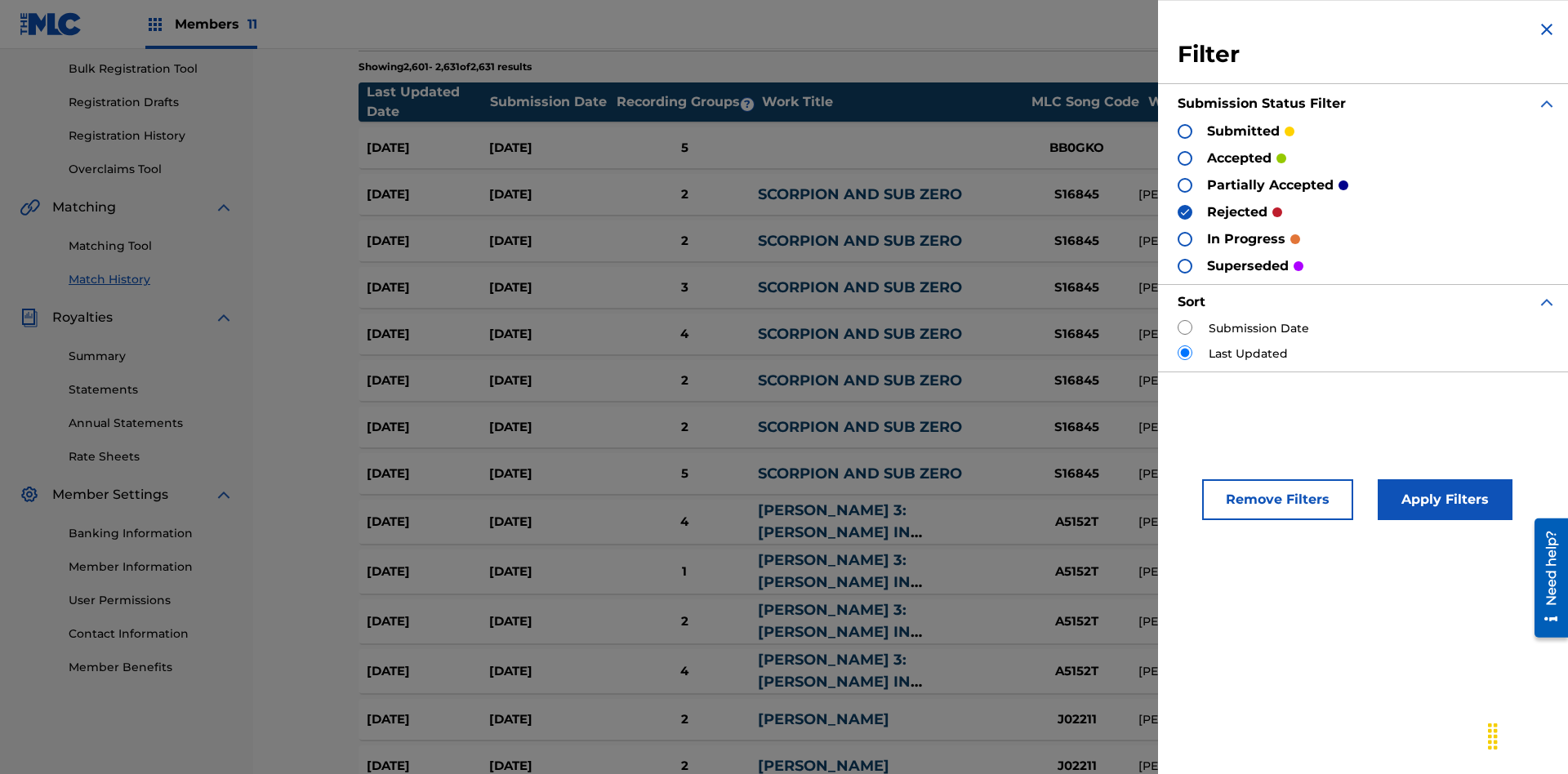
click at [1185, 211] on img at bounding box center [1184, 211] width 12 height 11
click at [1185, 265] on div at bounding box center [1185, 266] width 15 height 15
click at [1442, 500] on button "Apply Filters" at bounding box center [1445, 500] width 135 height 41
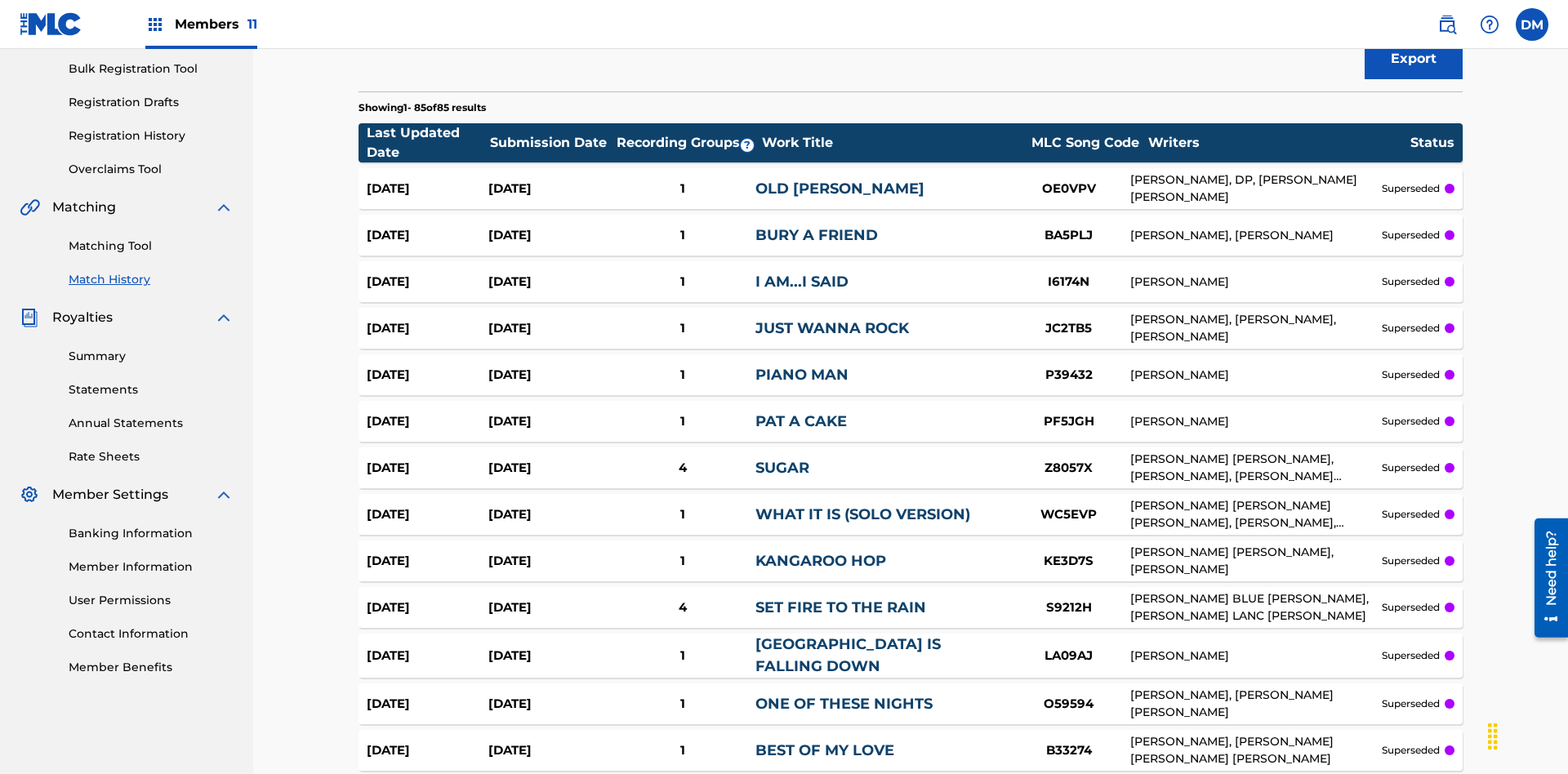
click at [1401, 15] on span "Filters ( 2 )" at bounding box center [1401, 4] width 65 height 19
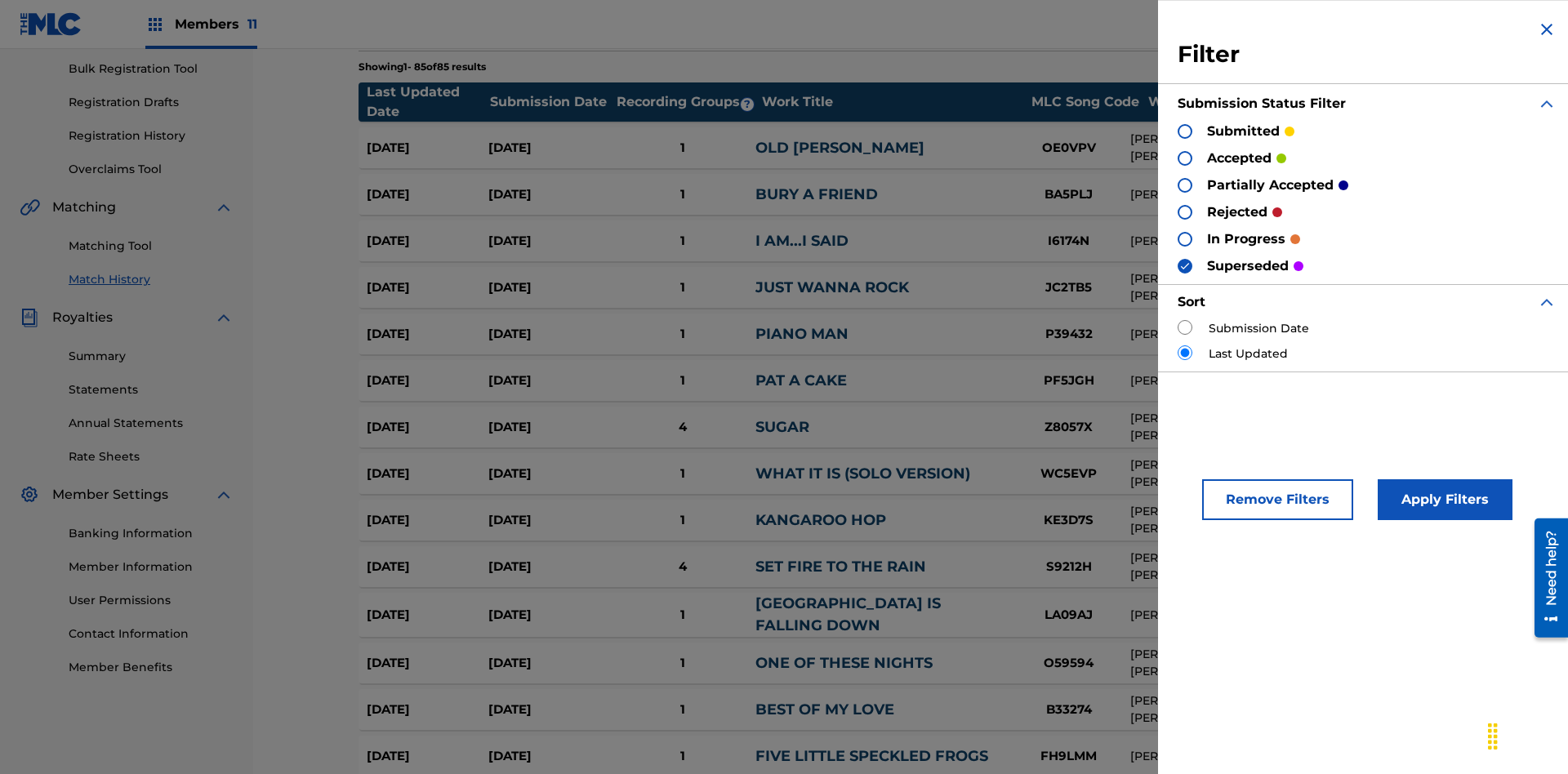
click at [1185, 157] on div at bounding box center [1185, 158] width 15 height 15
click at [1442, 500] on button "Apply Filters" at bounding box center [1445, 500] width 135 height 41
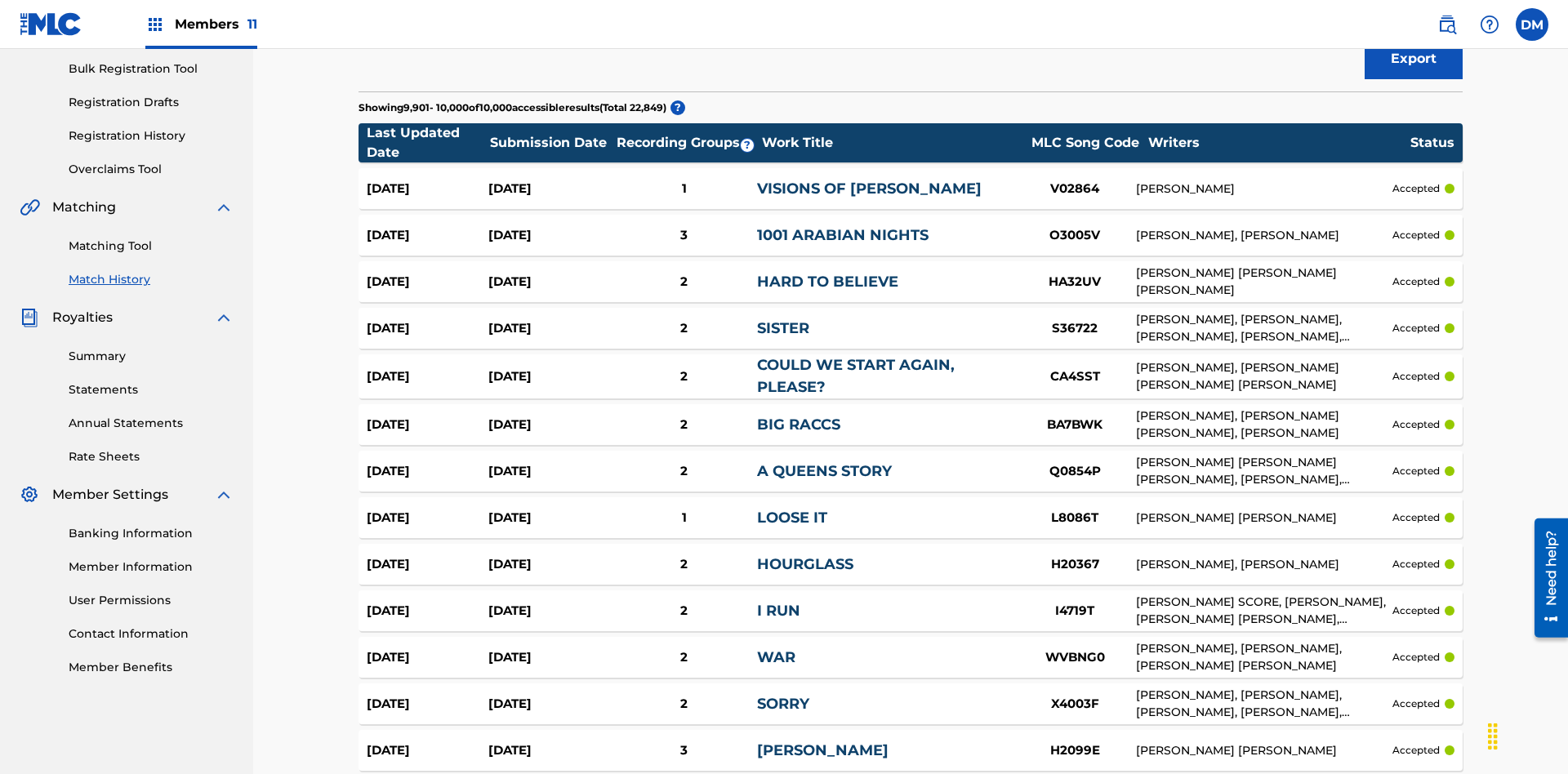
scroll to position [4472, 0]
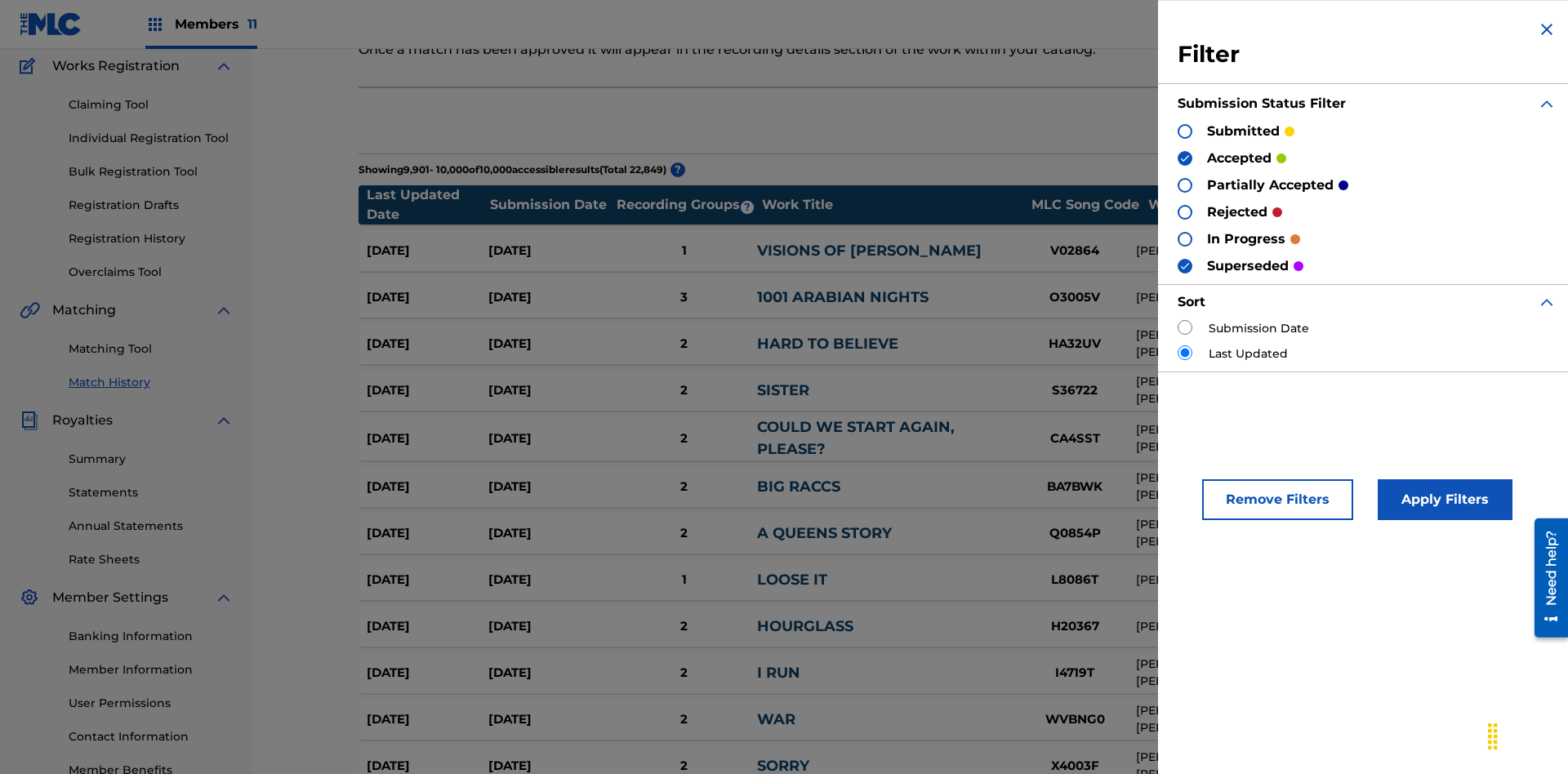
click at [1185, 265] on img at bounding box center [1184, 265] width 12 height 11
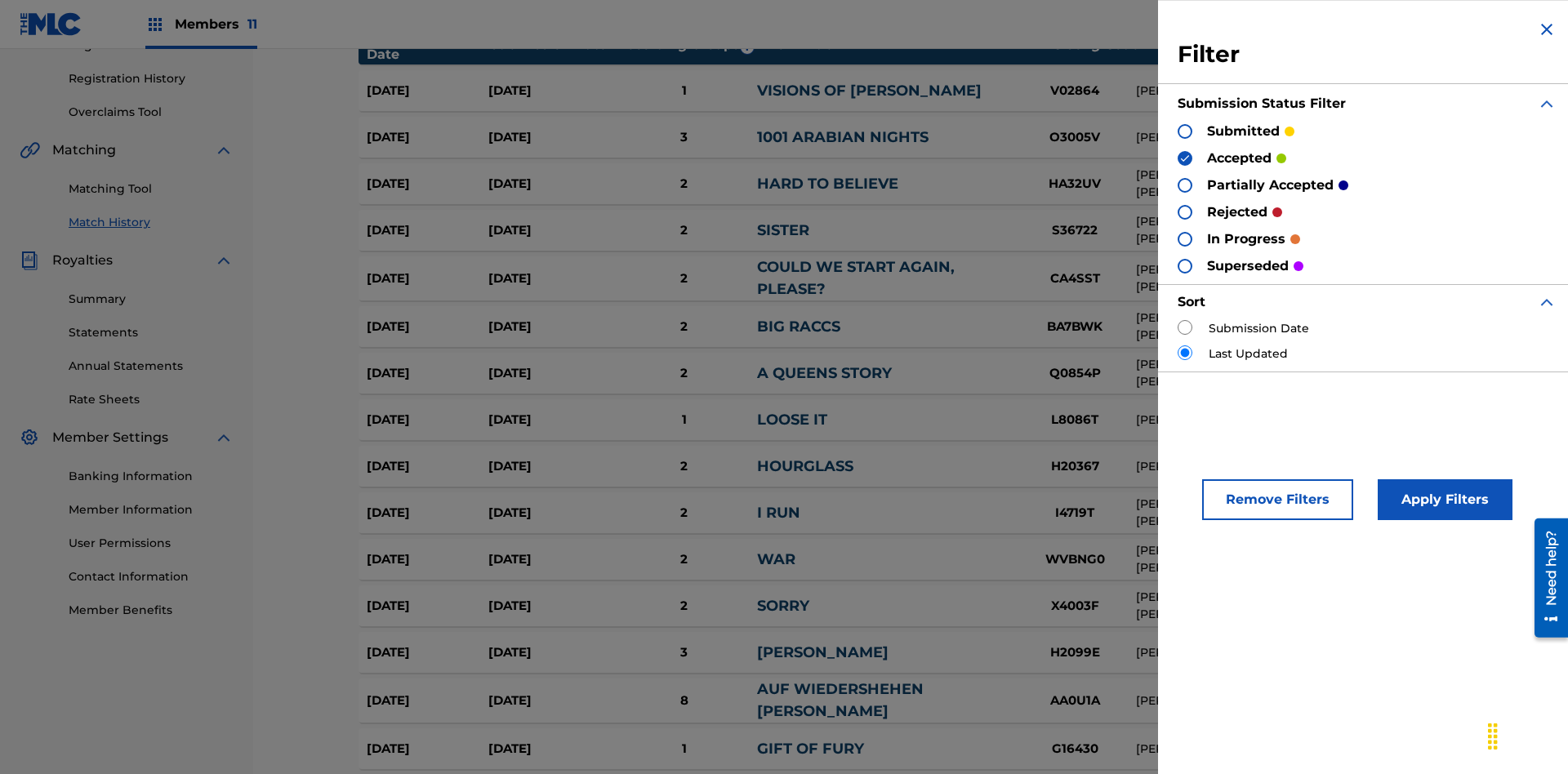
click at [1185, 157] on img at bounding box center [1184, 158] width 12 height 11
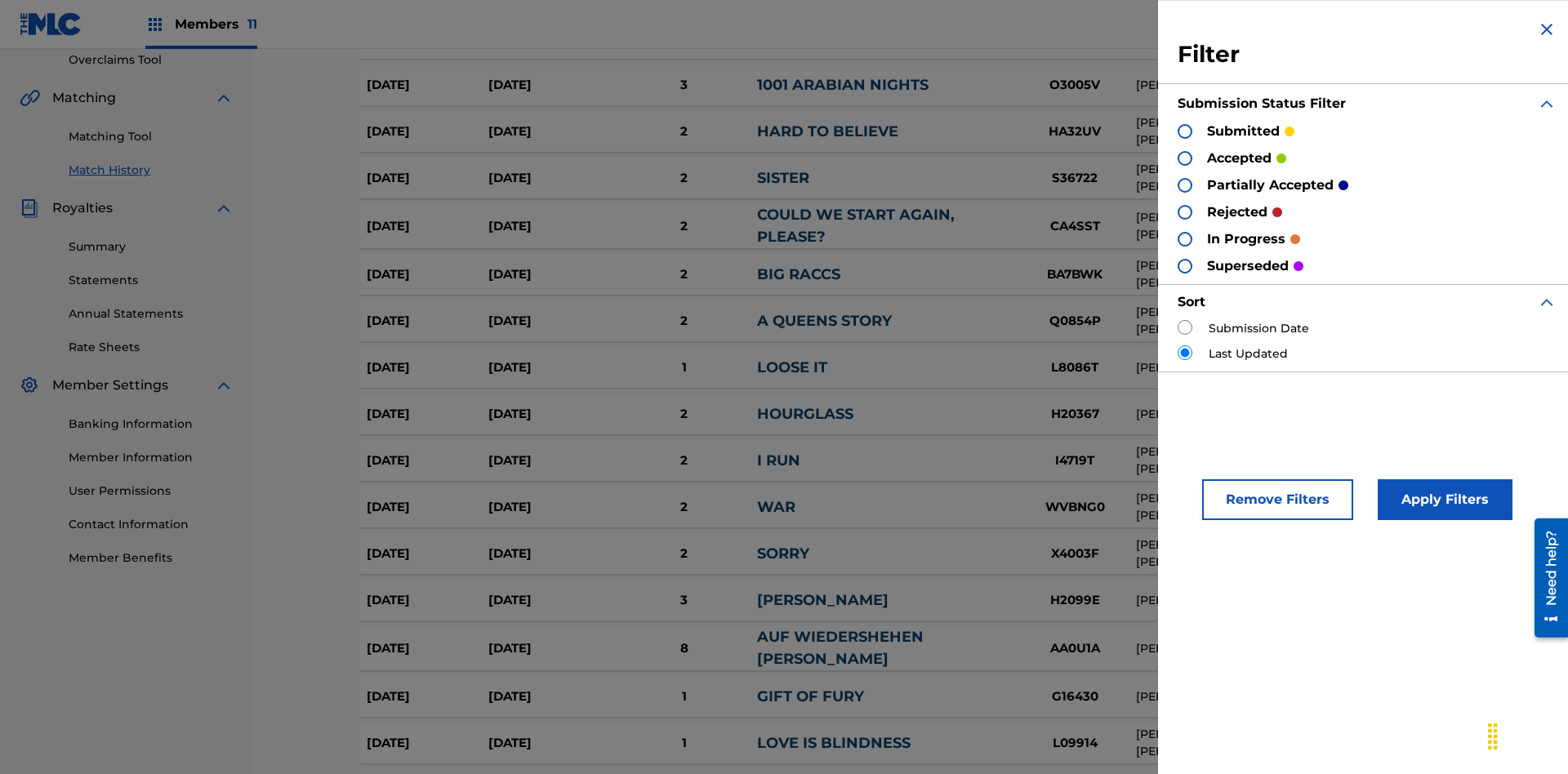
click at [1185, 185] on div at bounding box center [1185, 185] width 15 height 15
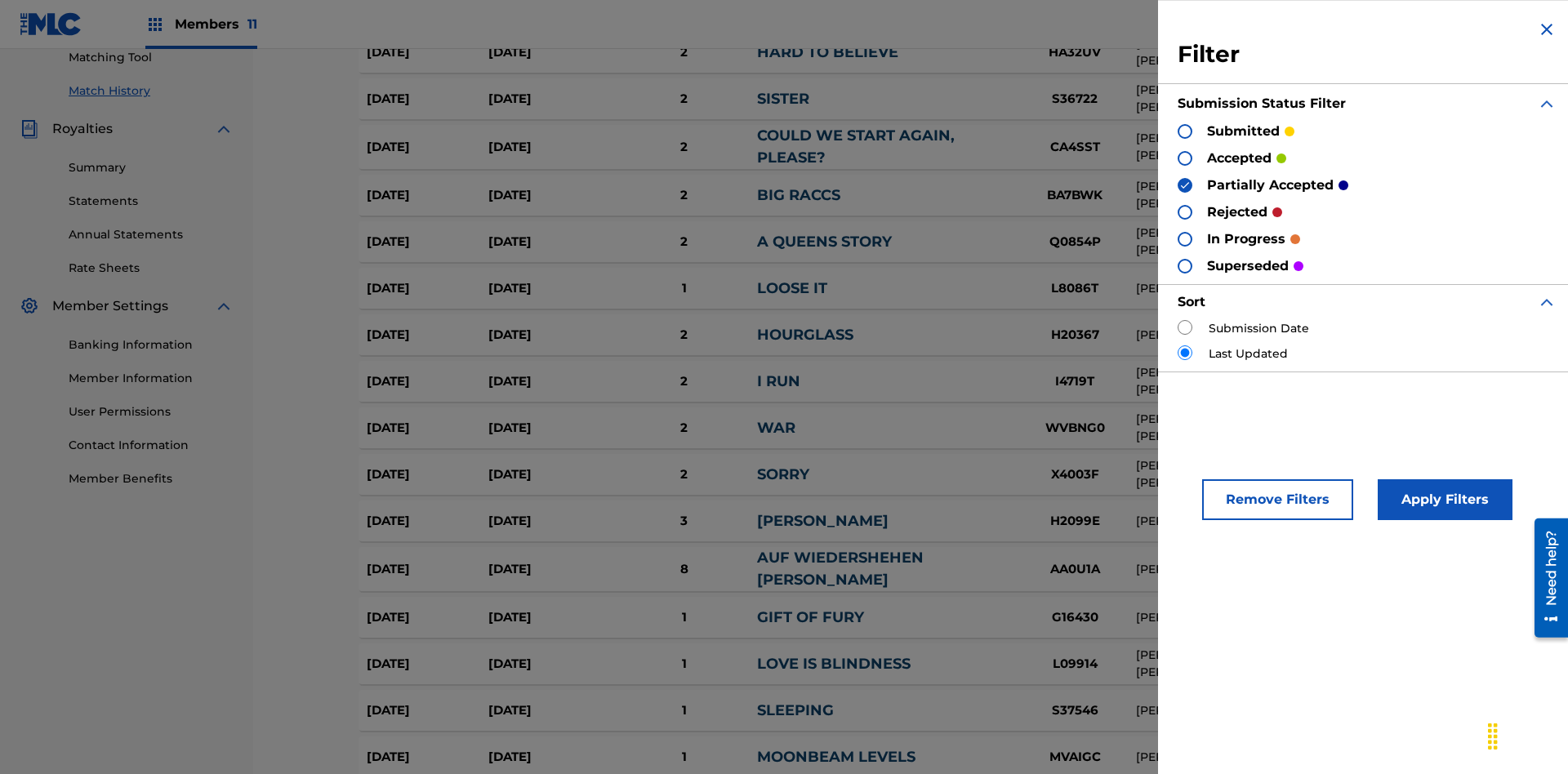
click at [1185, 211] on div at bounding box center [1185, 212] width 15 height 15
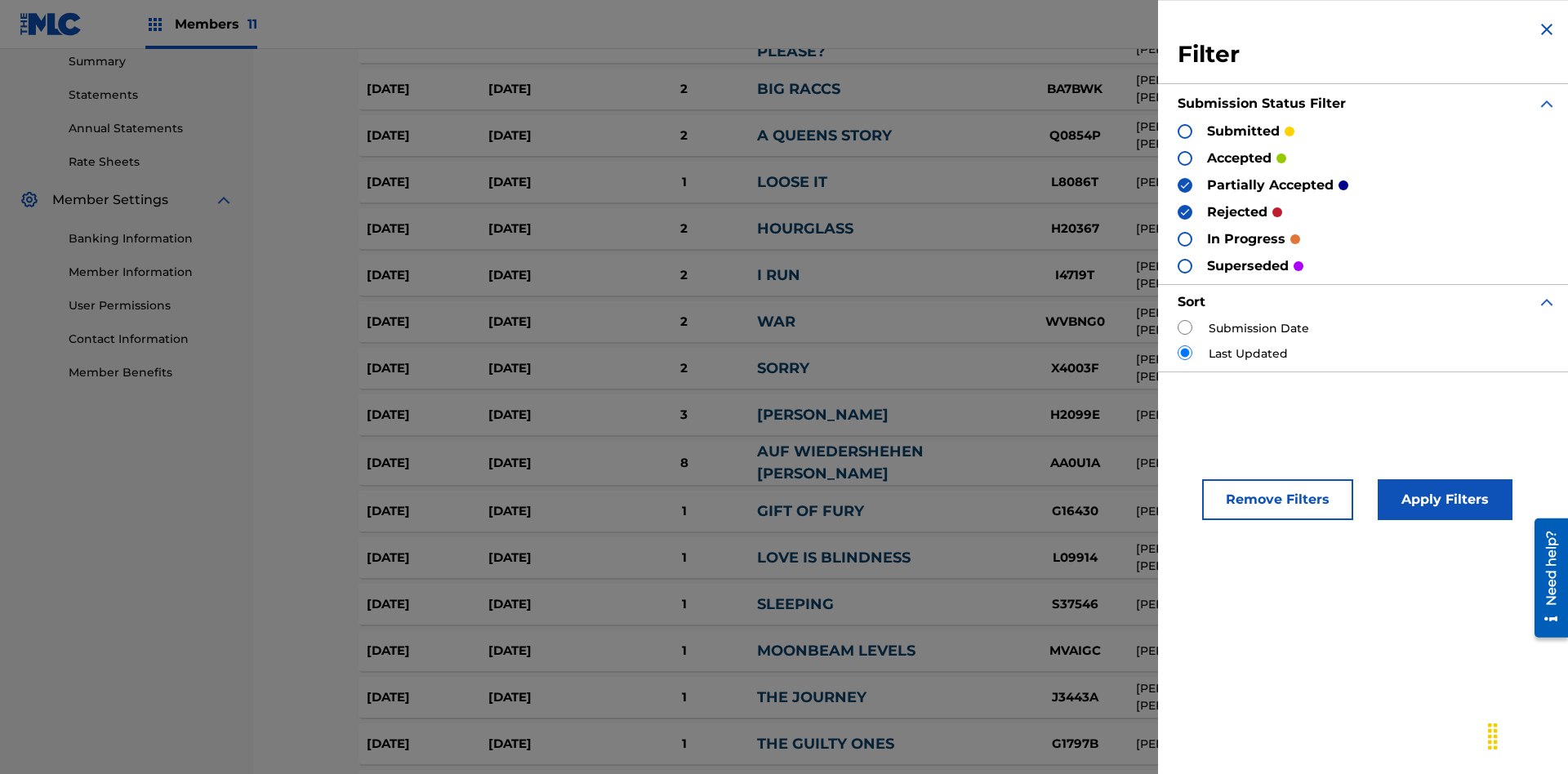
click at [1442, 500] on button "Apply Filters" at bounding box center [1445, 500] width 135 height 41
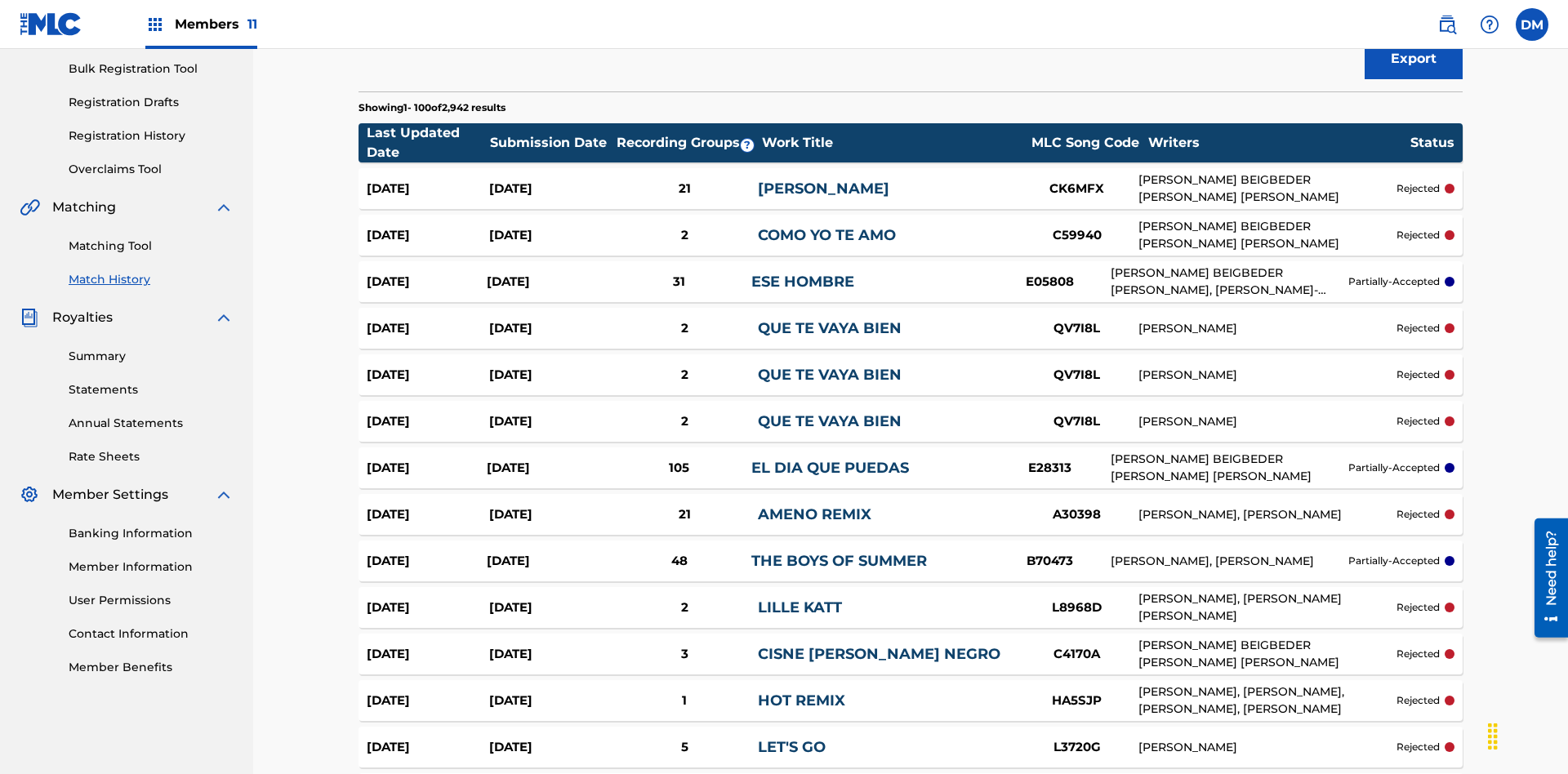
scroll to position [4475, 0]
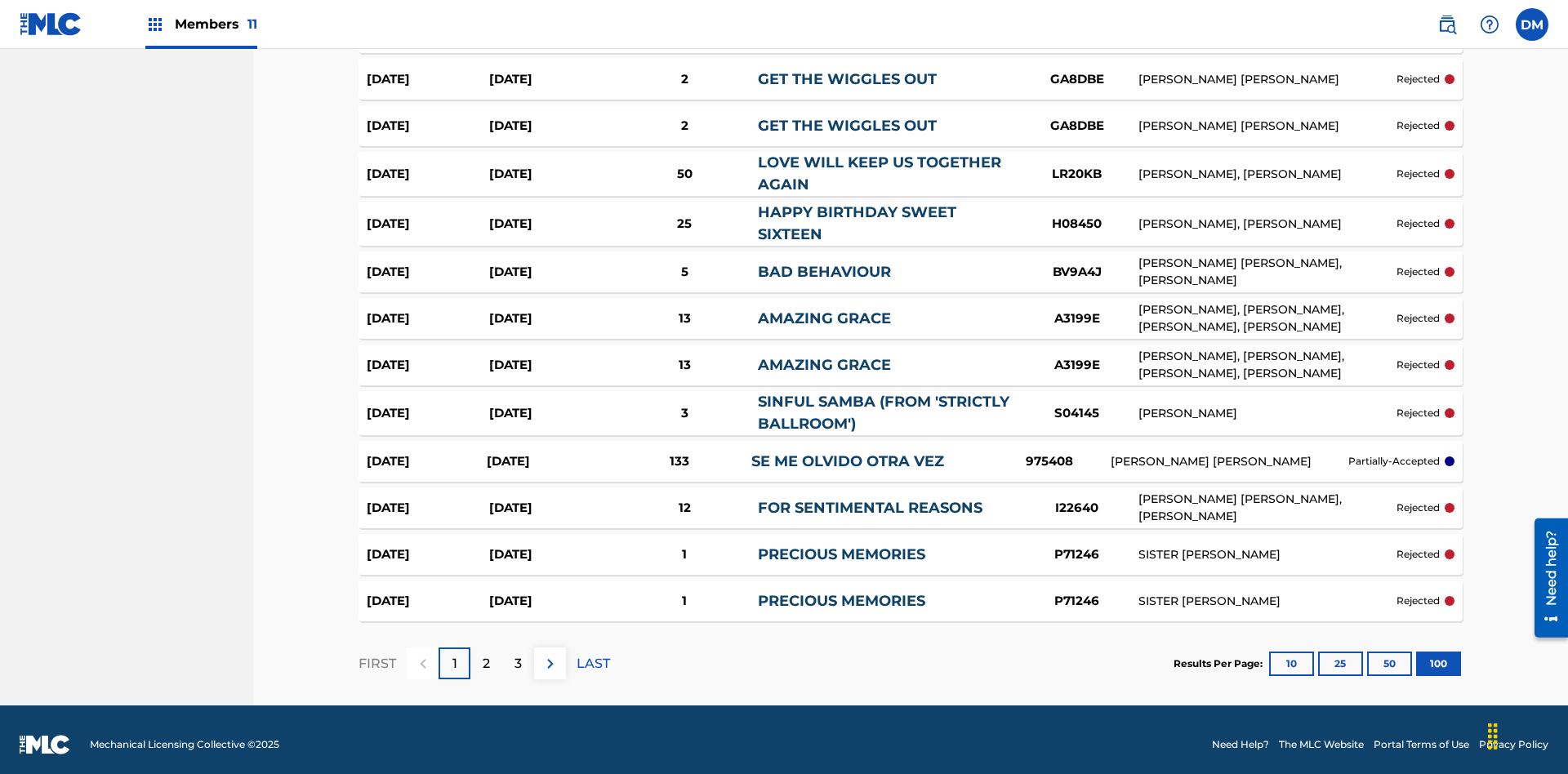
click at [1416, 653] on button "100" at bounding box center [1438, 663] width 45 height 25
click at [593, 654] on p "LAST" at bounding box center [593, 663] width 34 height 19
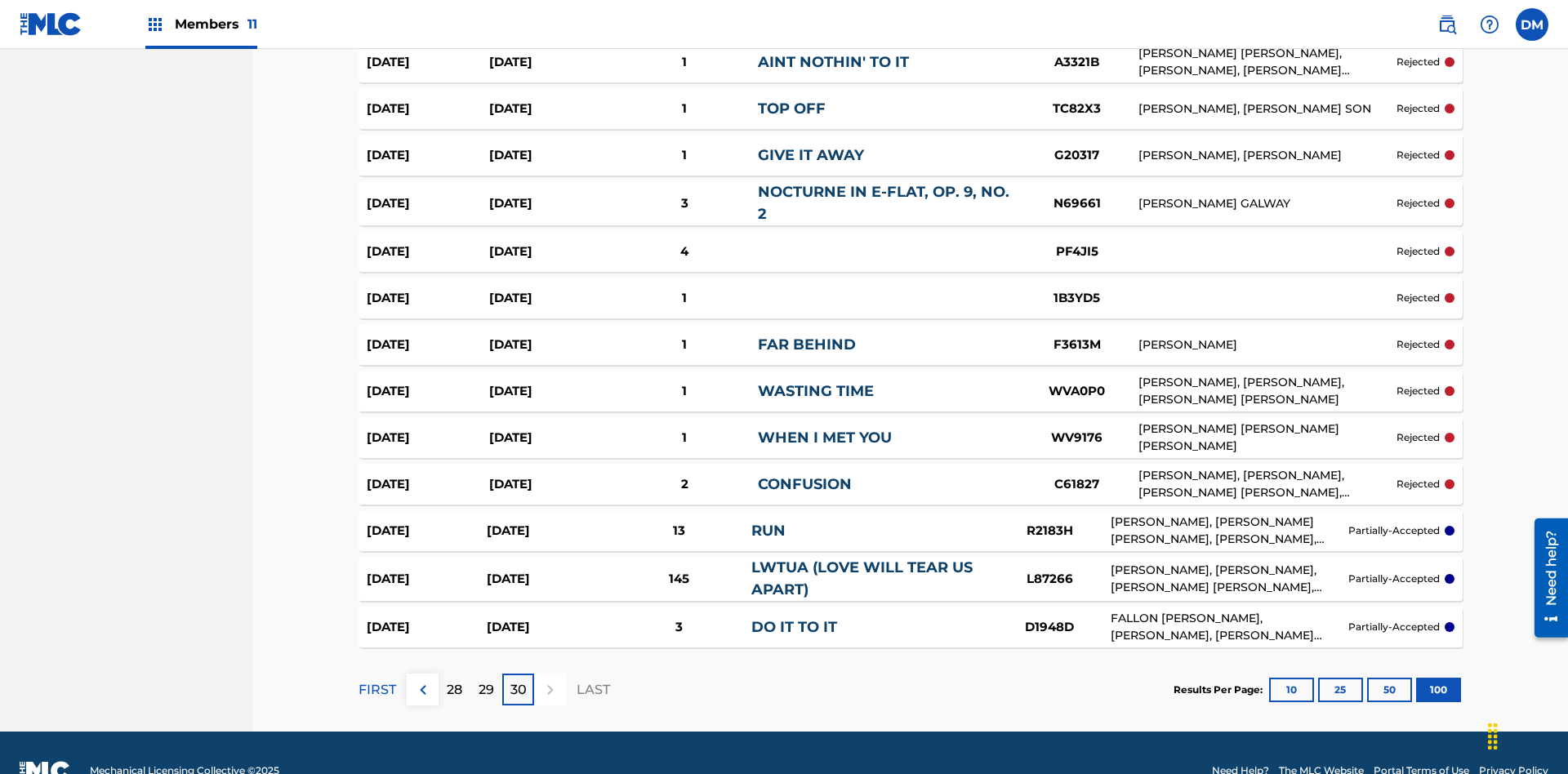
scroll to position [4468, 0]
